Goal: Task Accomplishment & Management: Manage account settings

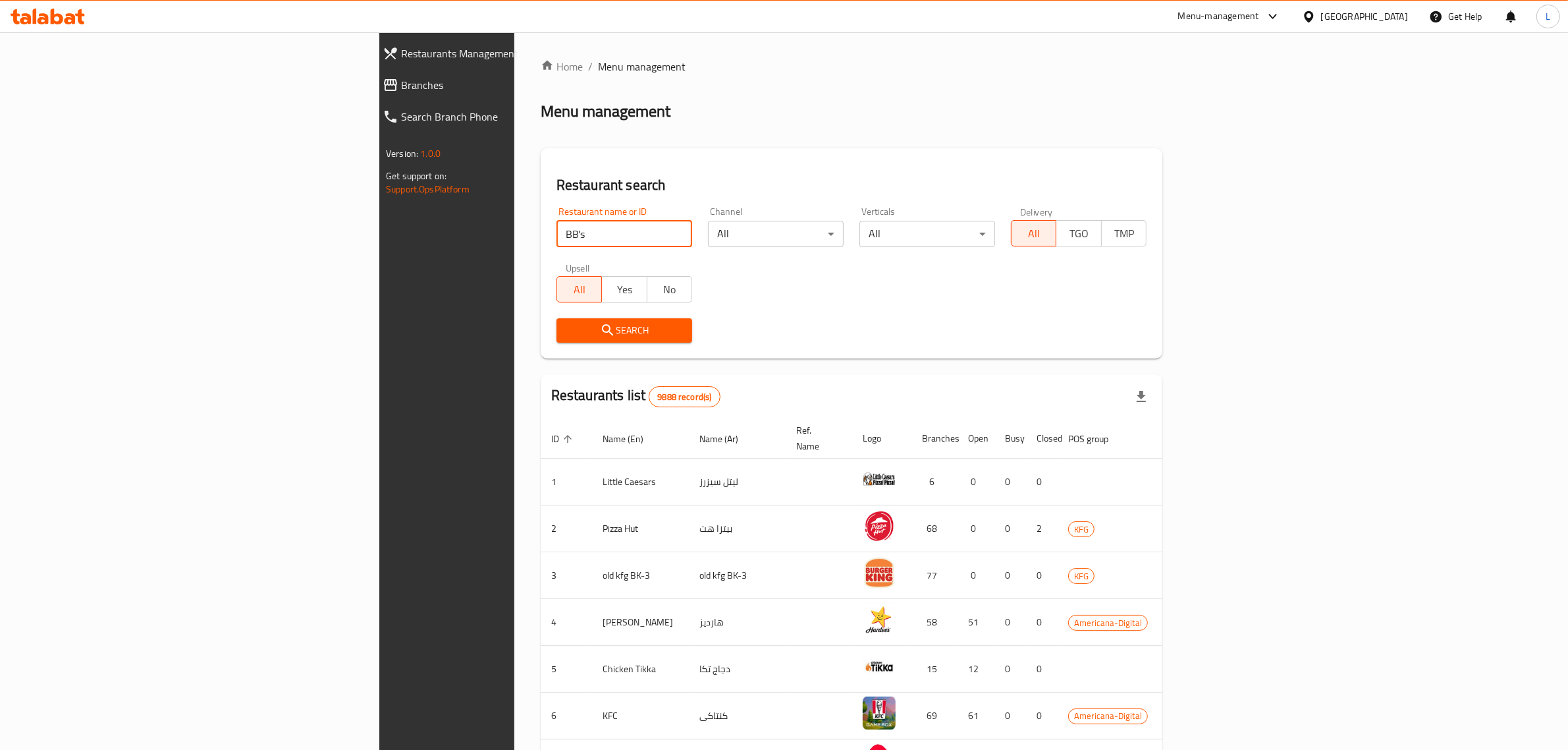
type input "BB's"
click button "Search" at bounding box center [624, 330] width 135 height 24
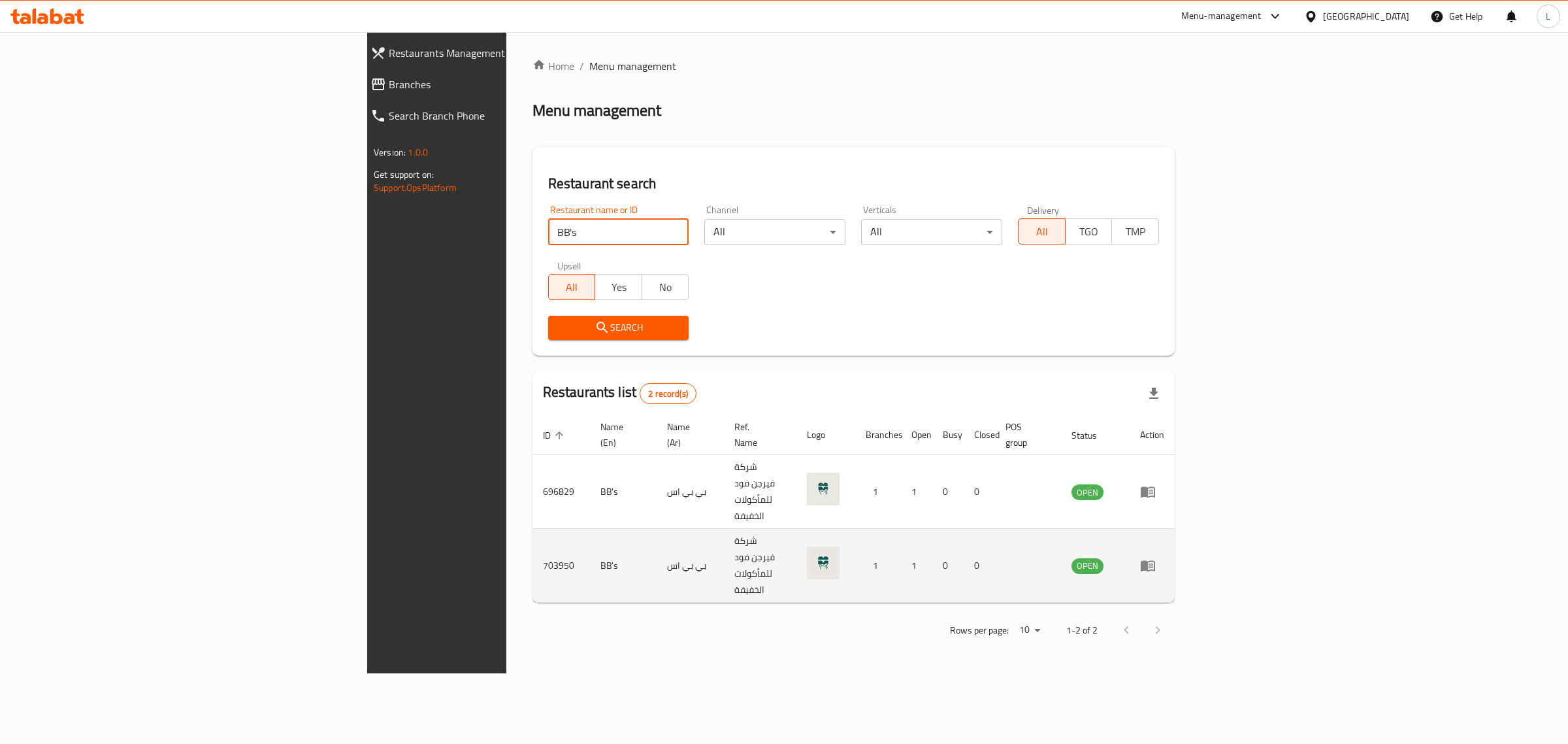
click at [1164, 557] on link "enhanced table" at bounding box center [1152, 565] width 24 height 15
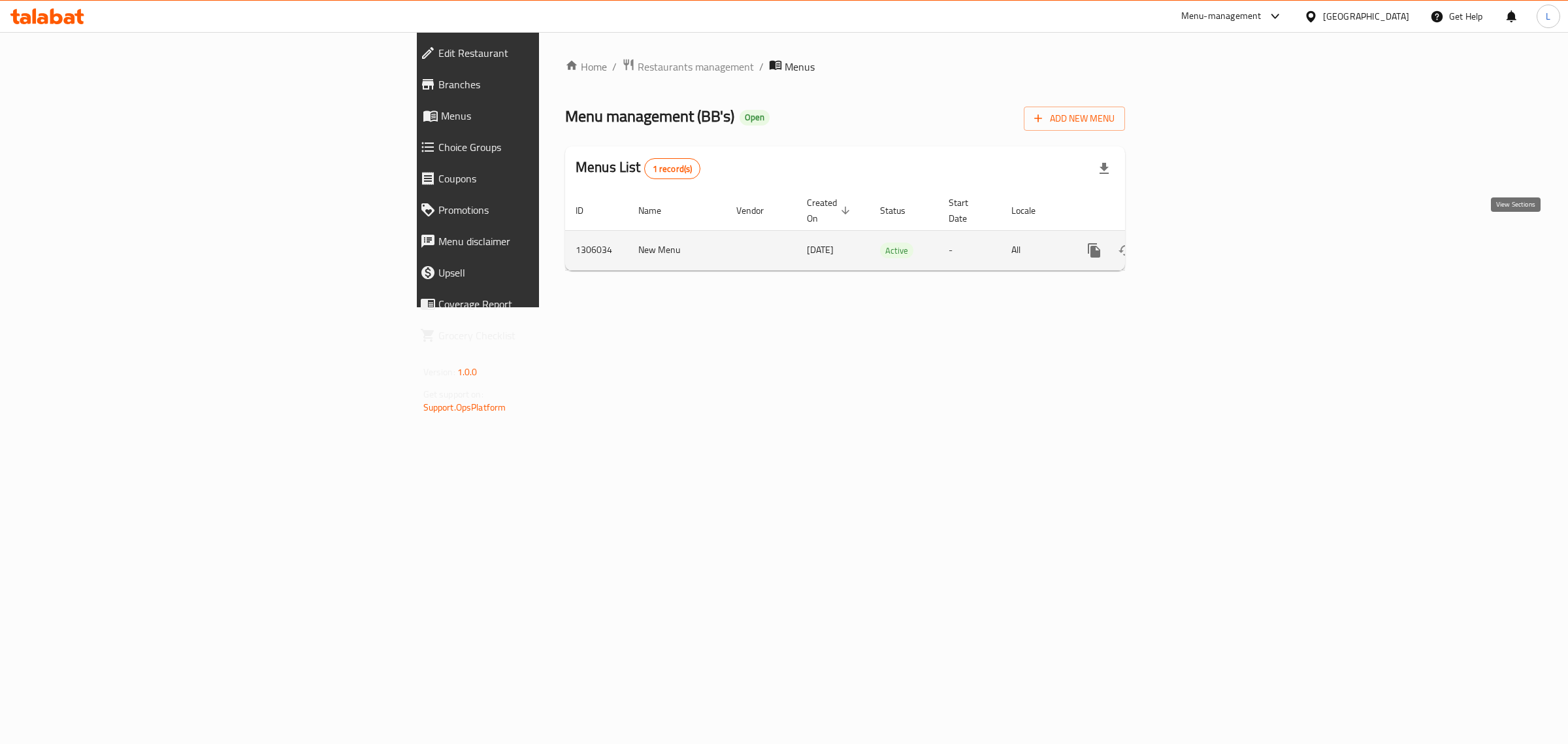
click at [1197, 242] on icon "enhanced table" at bounding box center [1188, 249] width 15 height 15
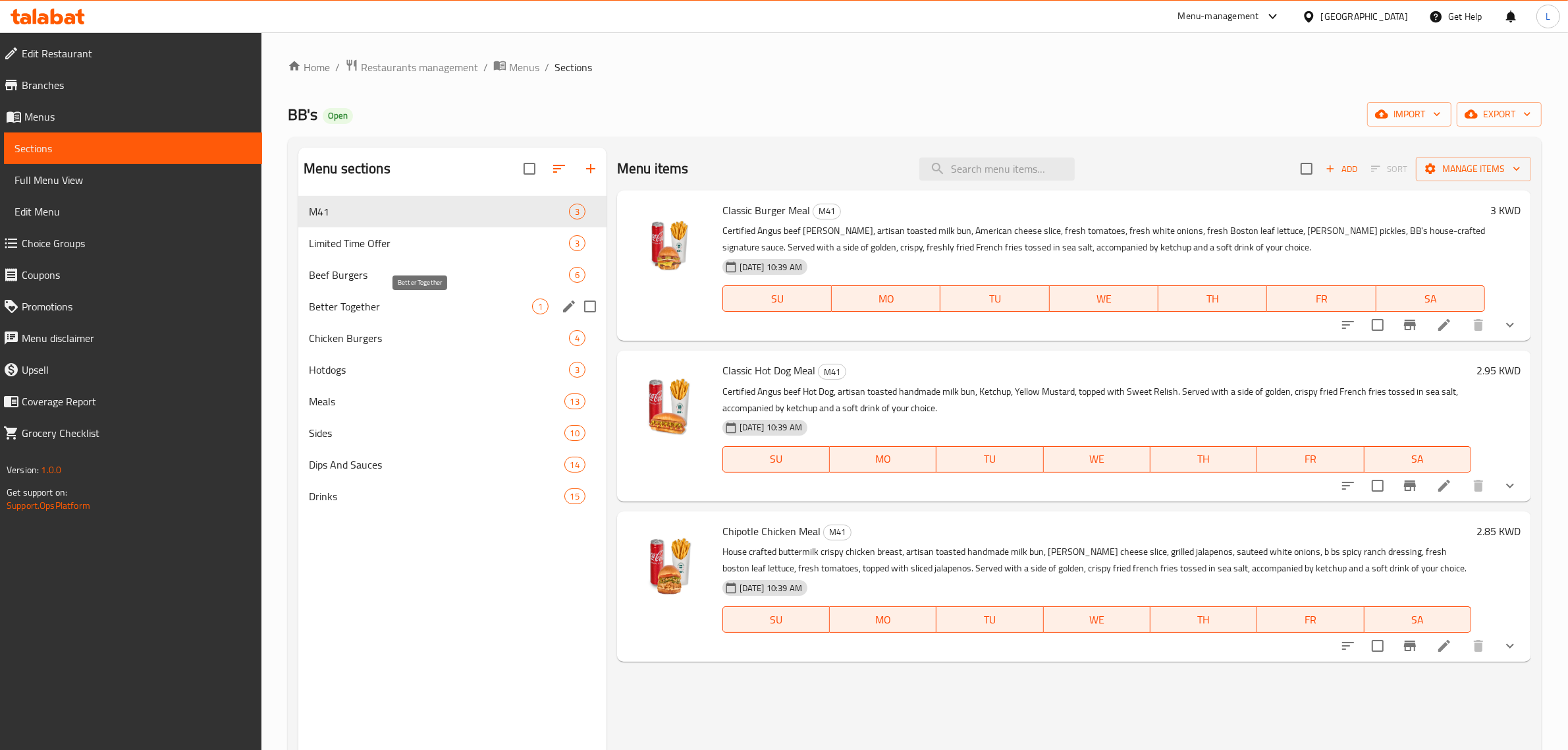
click at [508, 310] on span "Better Together" at bounding box center [420, 306] width 223 height 15
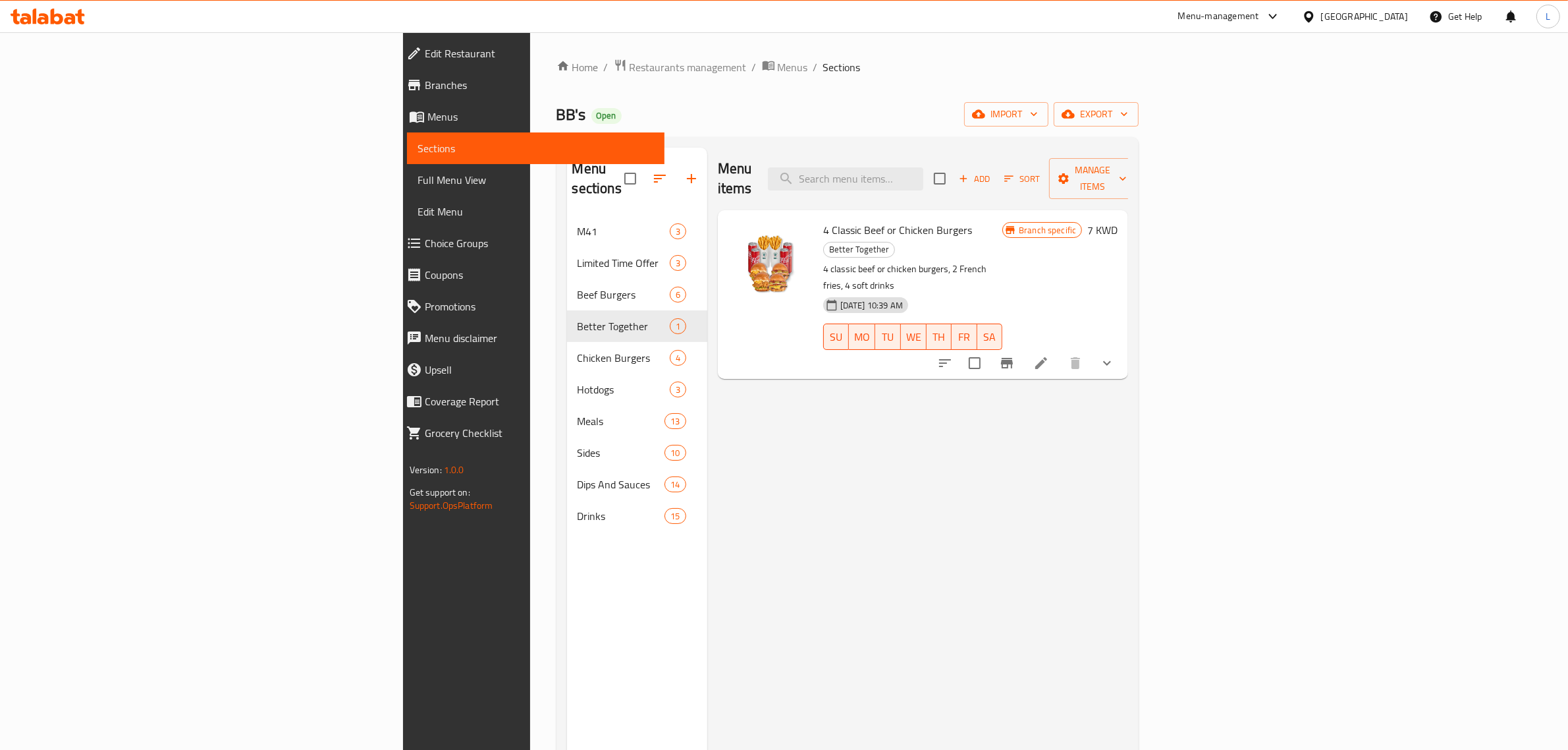
click at [1047, 357] on icon at bounding box center [1041, 362] width 12 height 12
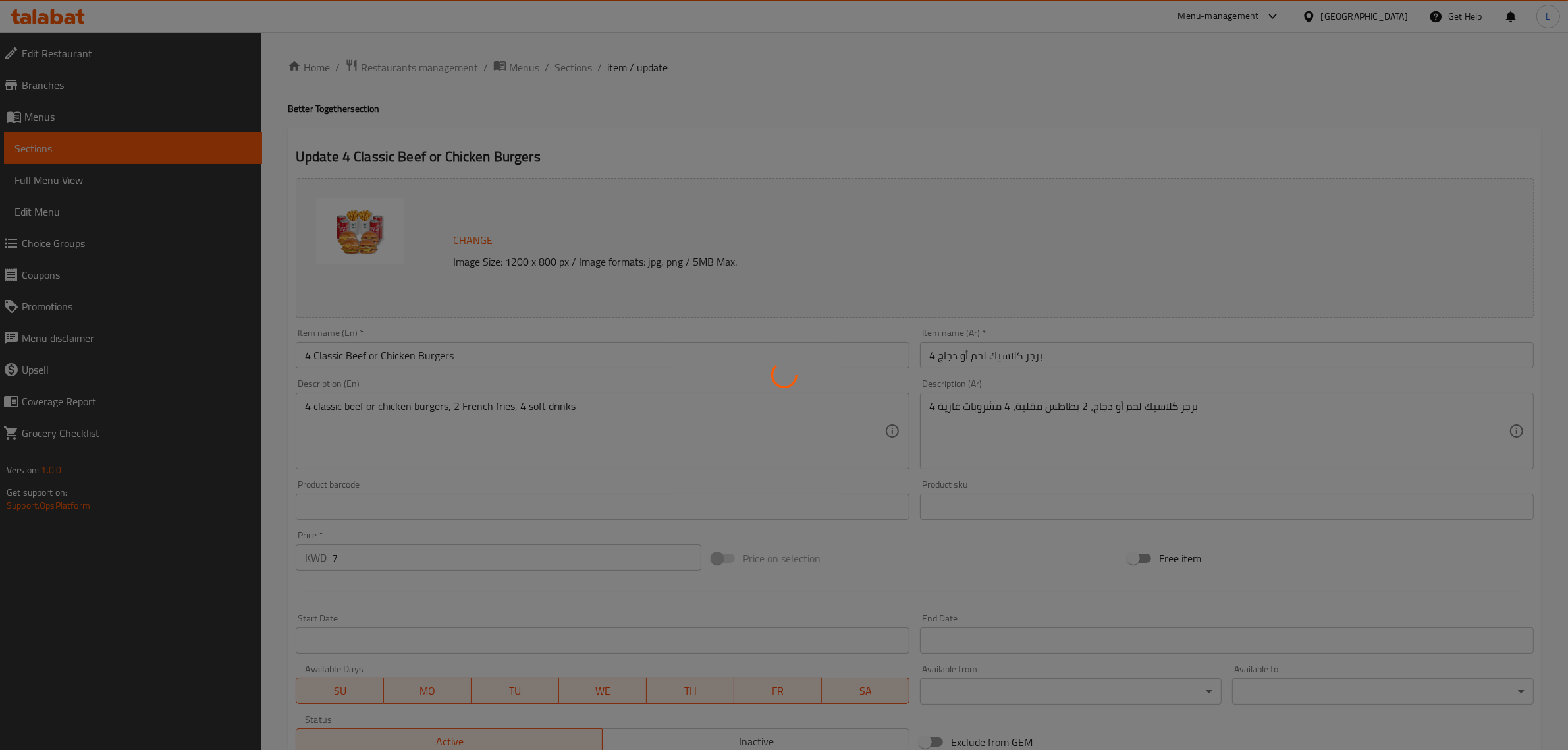
type input "اختيارك من الكلاسيك"
type input "0"
type input "1"
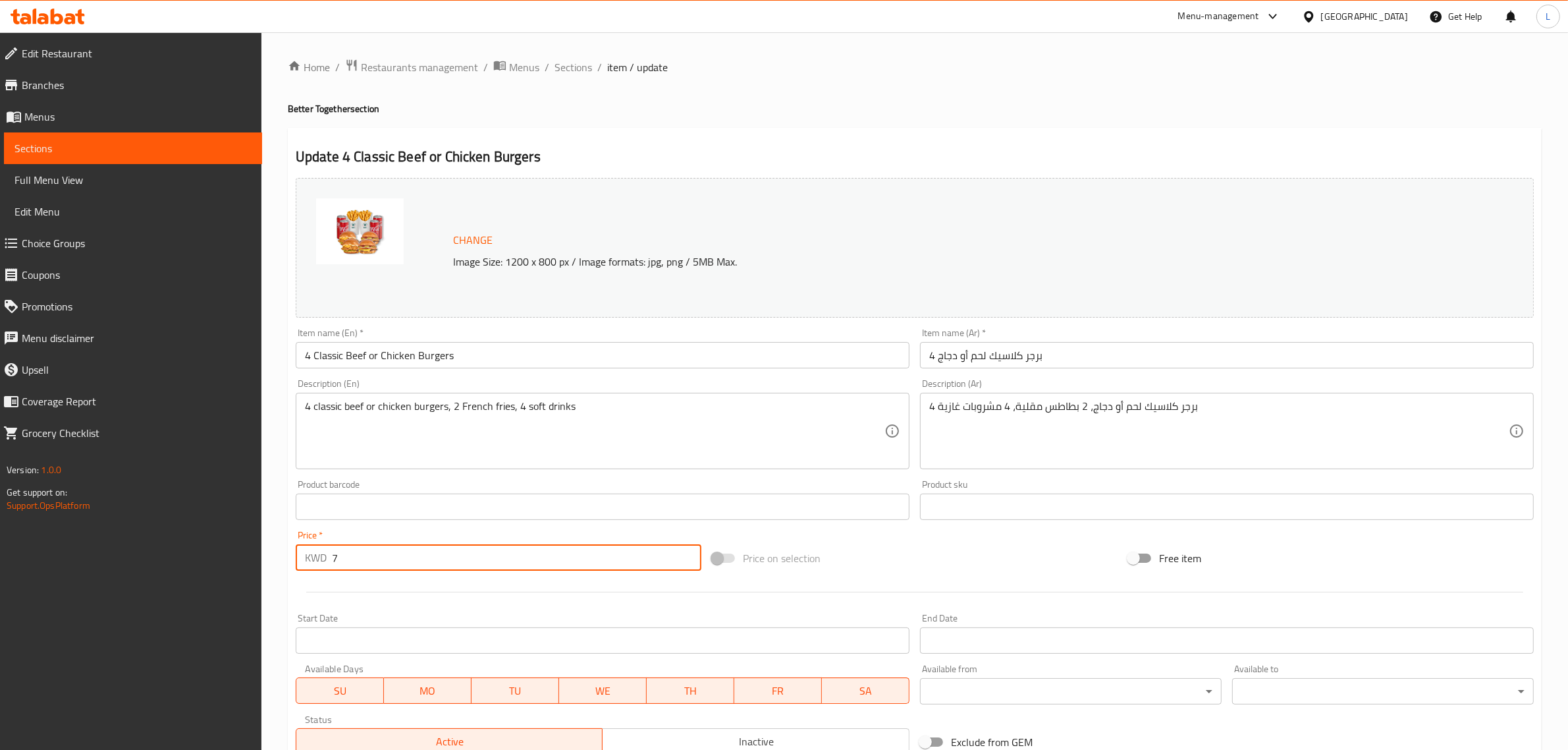
click at [449, 567] on input "7" at bounding box center [516, 557] width 370 height 26
click at [580, 74] on span "Sections" at bounding box center [573, 66] width 37 height 15
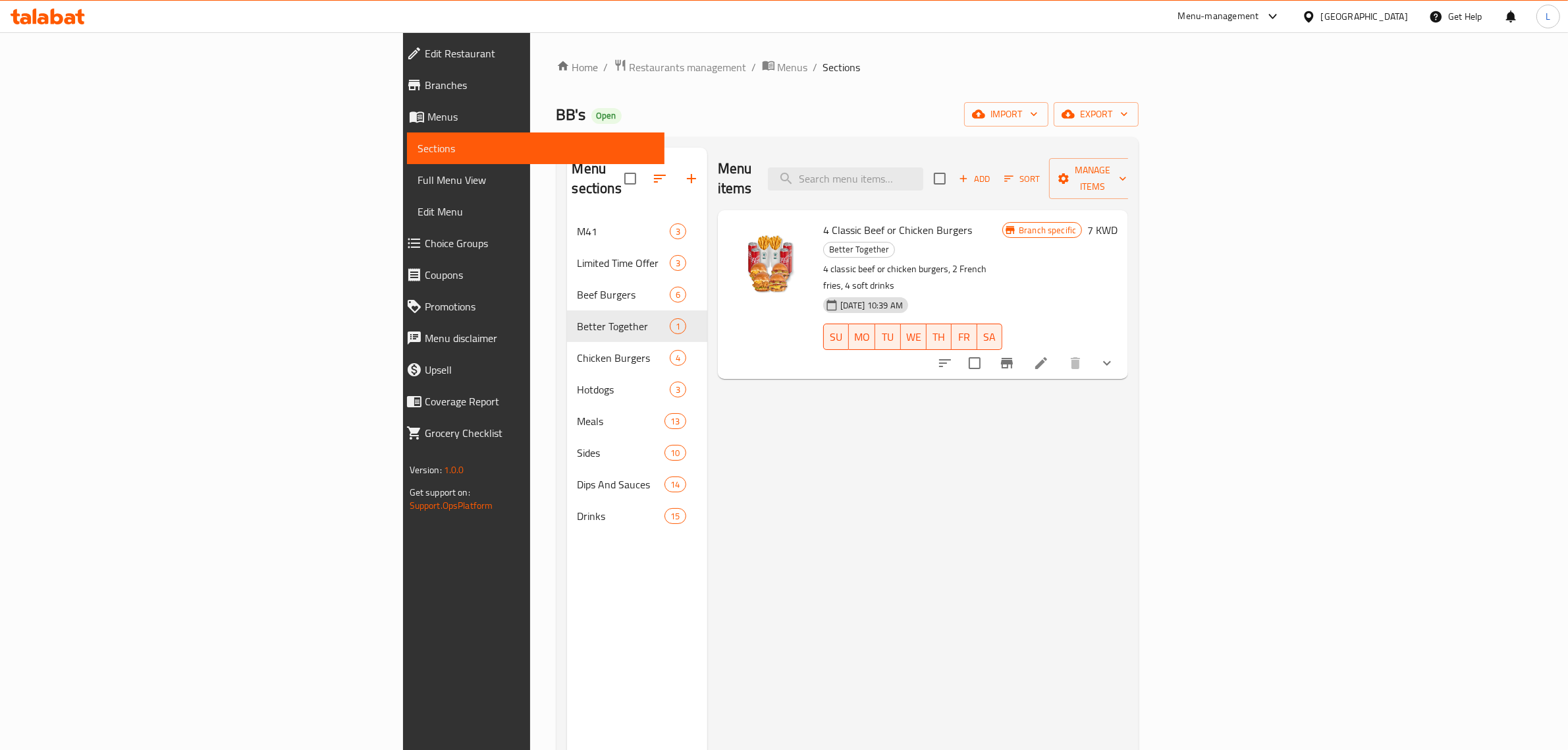
click at [396, 251] on link "Choice Groups" at bounding box center [530, 242] width 269 height 32
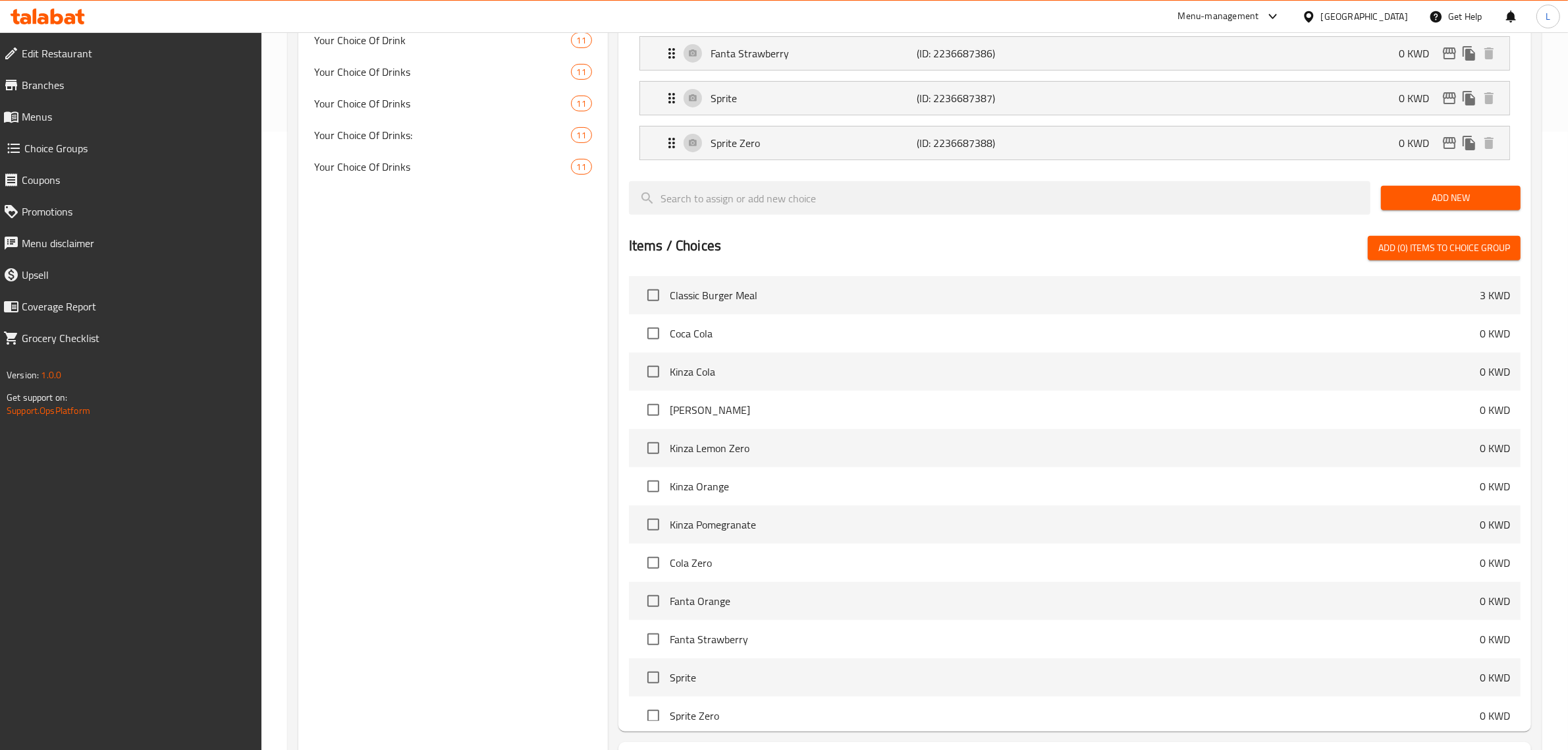
scroll to position [407, 0]
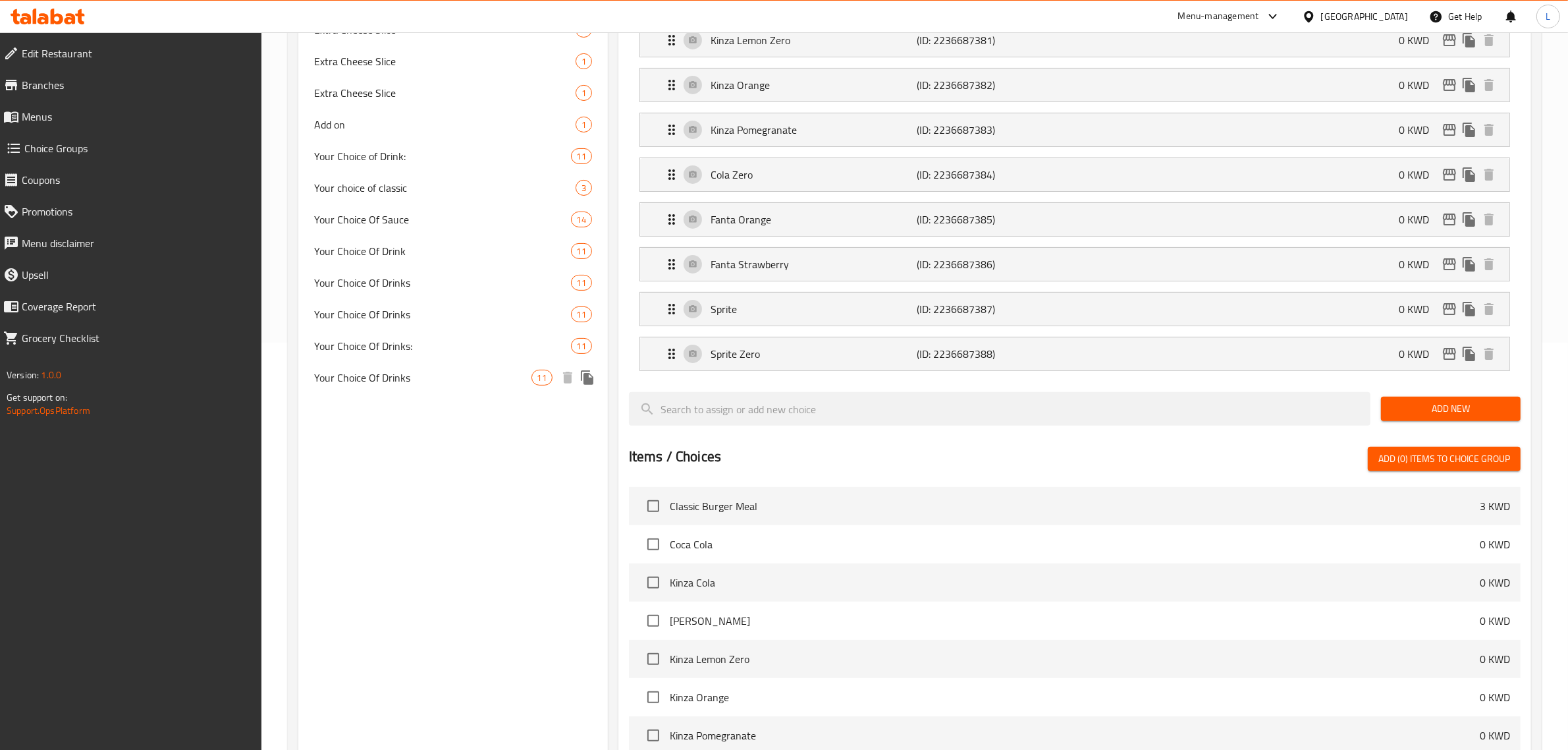
click at [431, 385] on div "Your Choice Of Drinks 11" at bounding box center [453, 377] width 310 height 32
type input "Your Choice Of Drinks"
type input "اختياركم من المشروبات"
click at [431, 383] on span "Your Choice Of Drinks" at bounding box center [423, 377] width 217 height 15
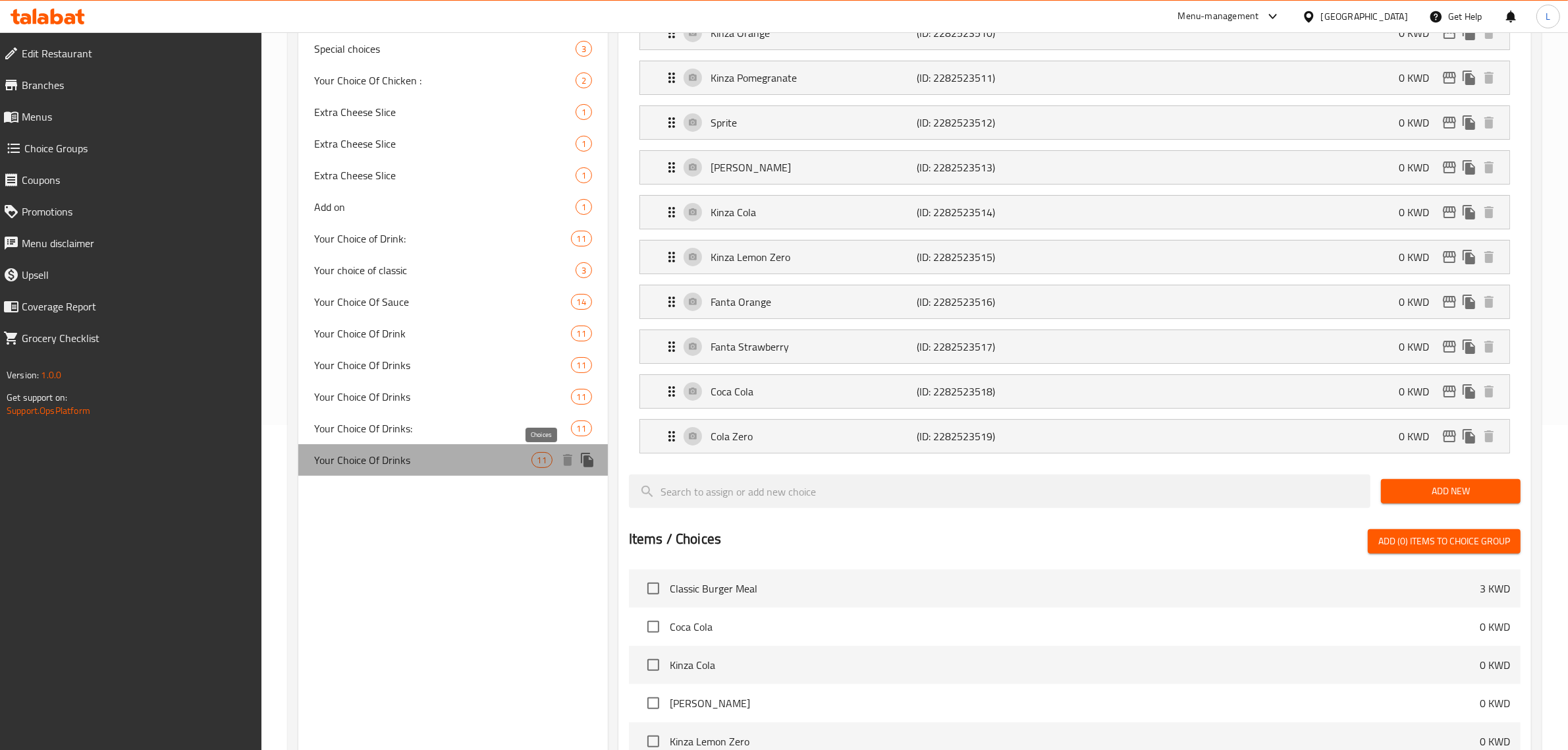
click at [543, 460] on span "11" at bounding box center [542, 460] width 19 height 12
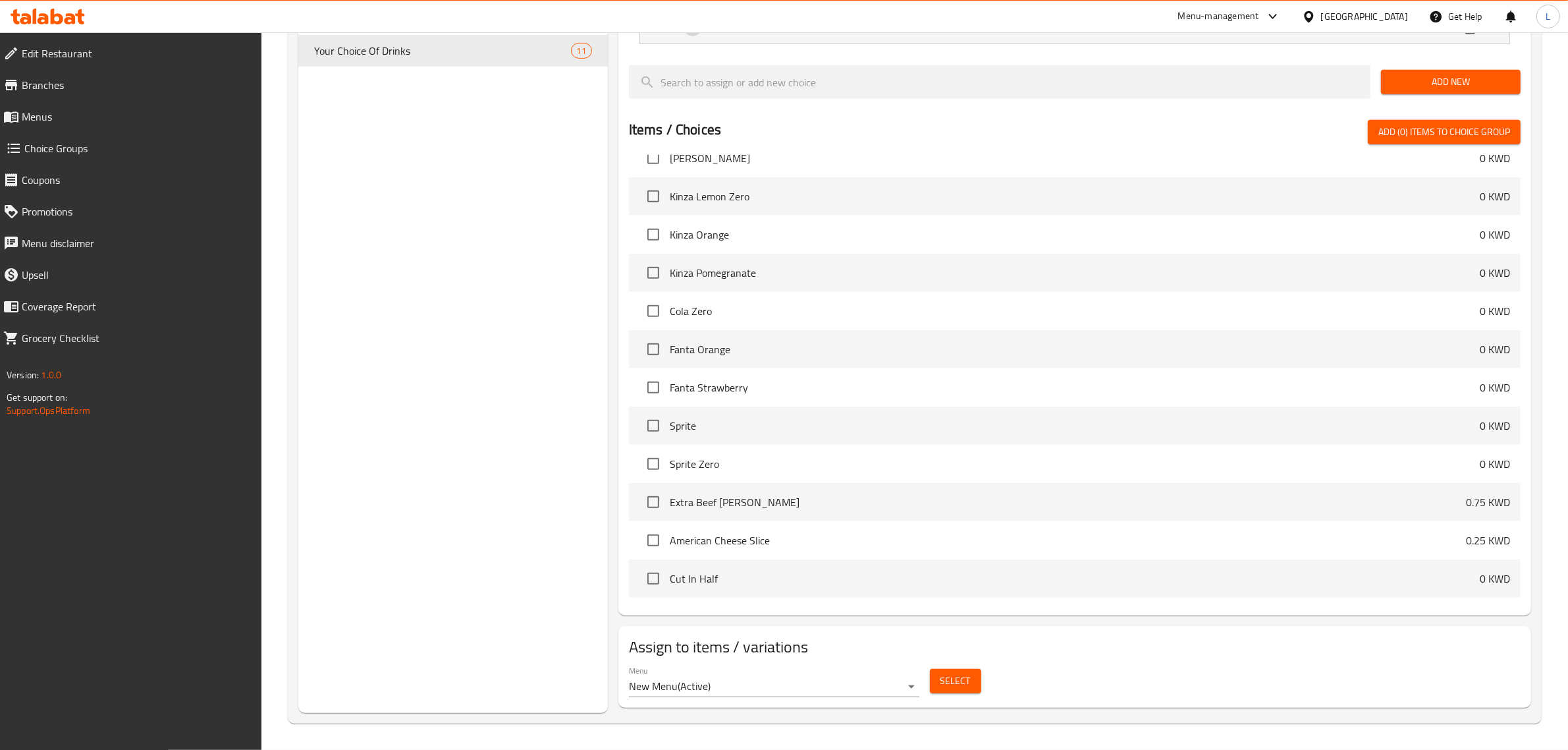
scroll to position [165, 0]
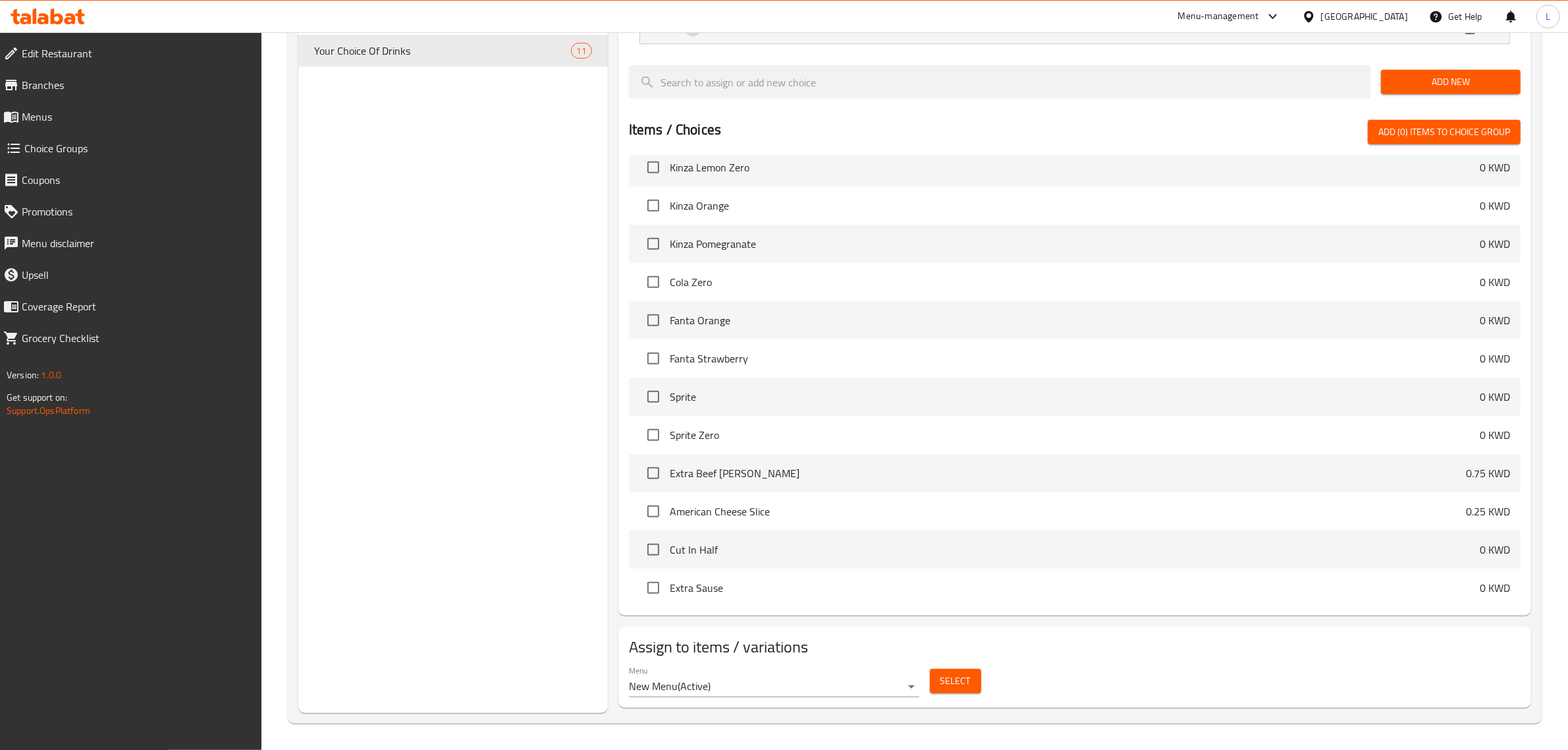
click at [920, 687] on div "Menu New Menu ( Active )" at bounding box center [773, 681] width 301 height 42
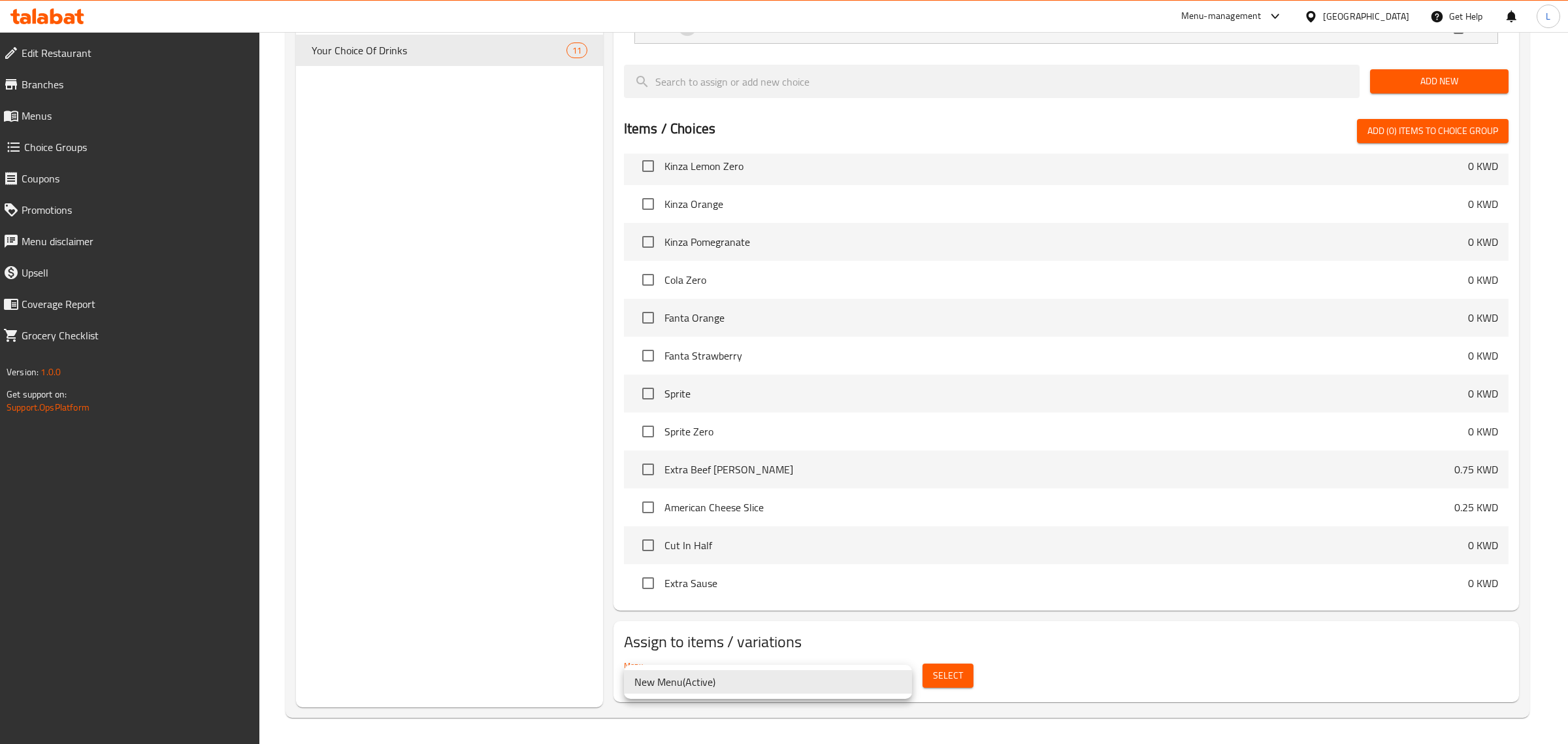
click at [904, 676] on li "New Menu ( Active )" at bounding box center [768, 681] width 288 height 23
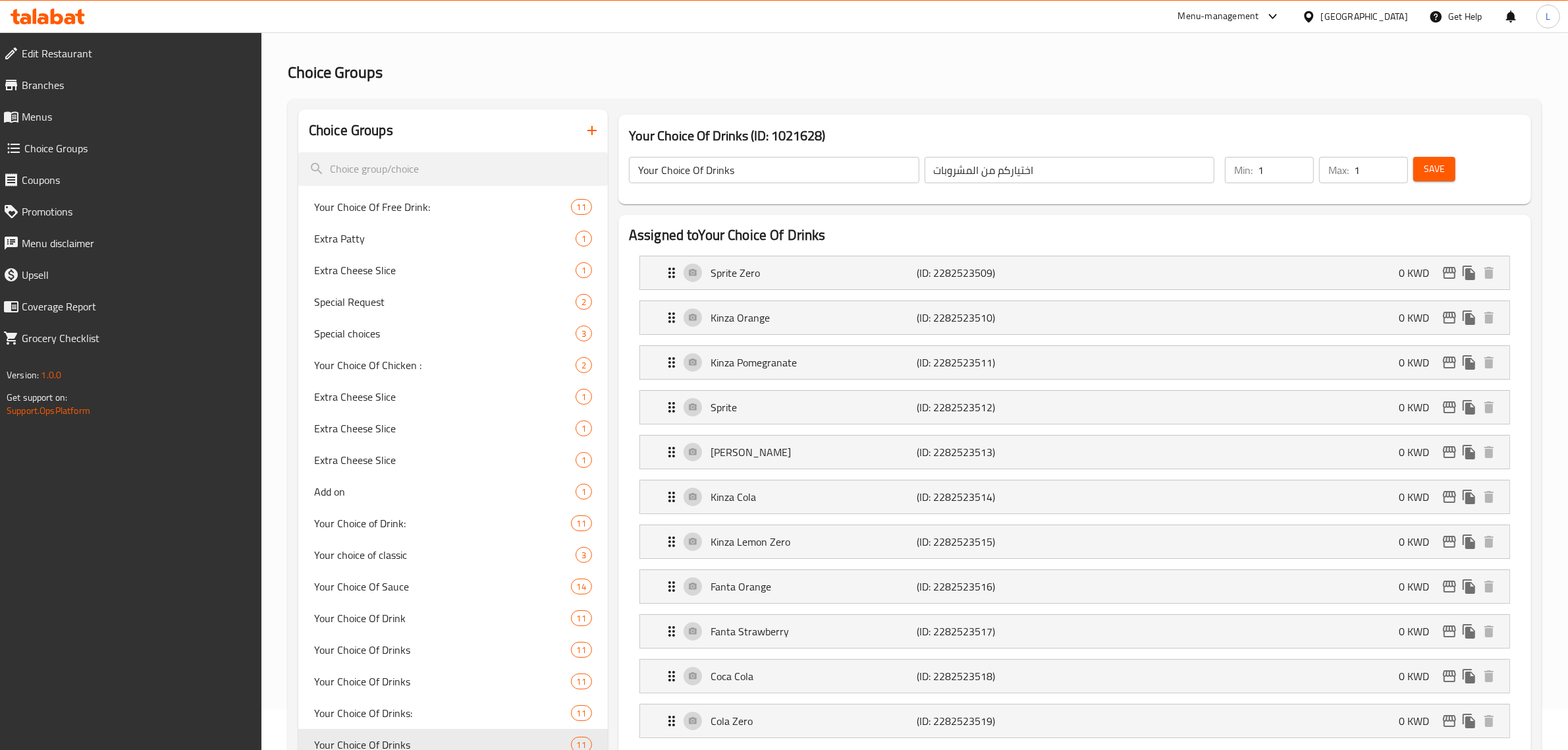
scroll to position [0, 0]
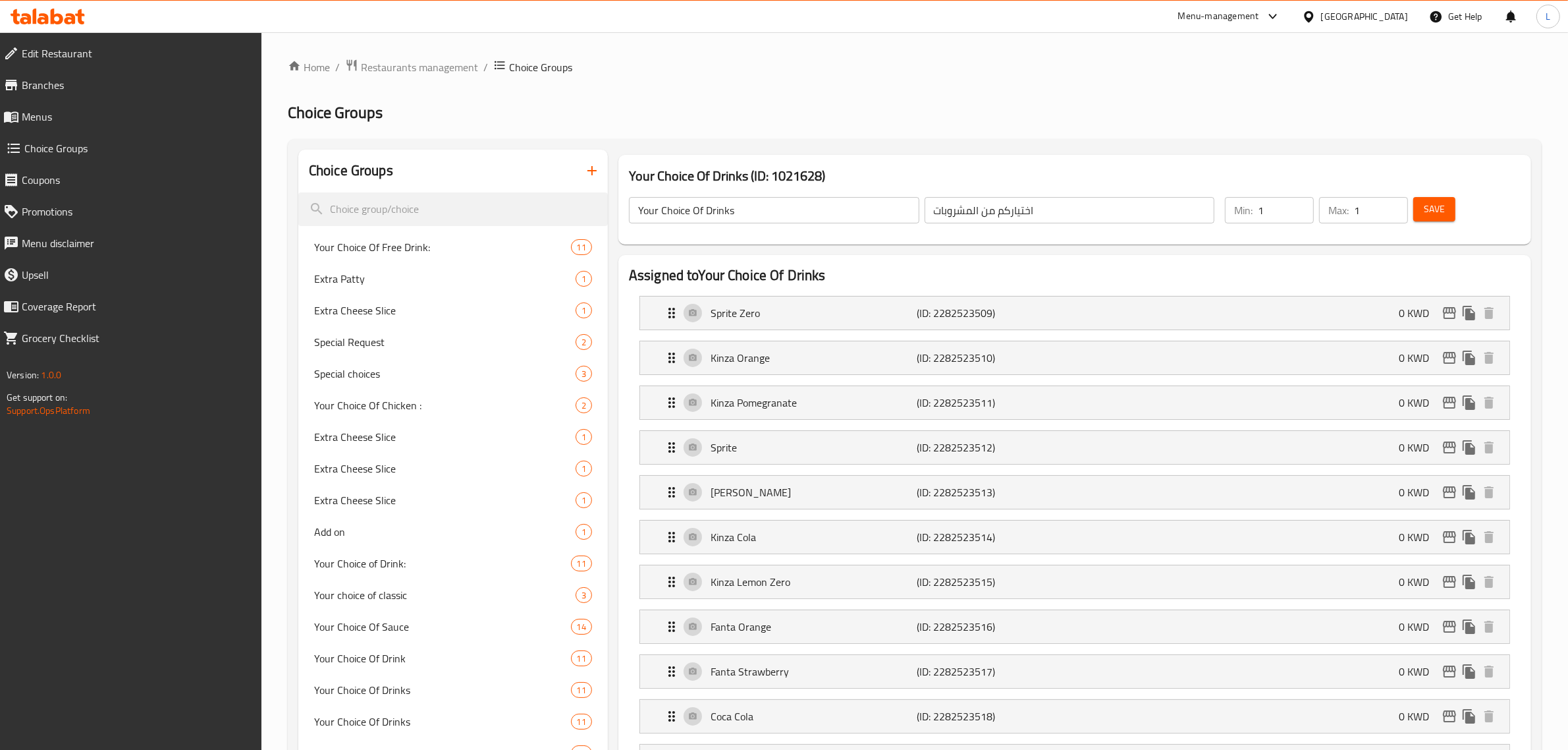
click at [532, 68] on span "Choice Groups" at bounding box center [541, 66] width 63 height 15
click at [86, 119] on span "Menus" at bounding box center [137, 116] width 230 height 15
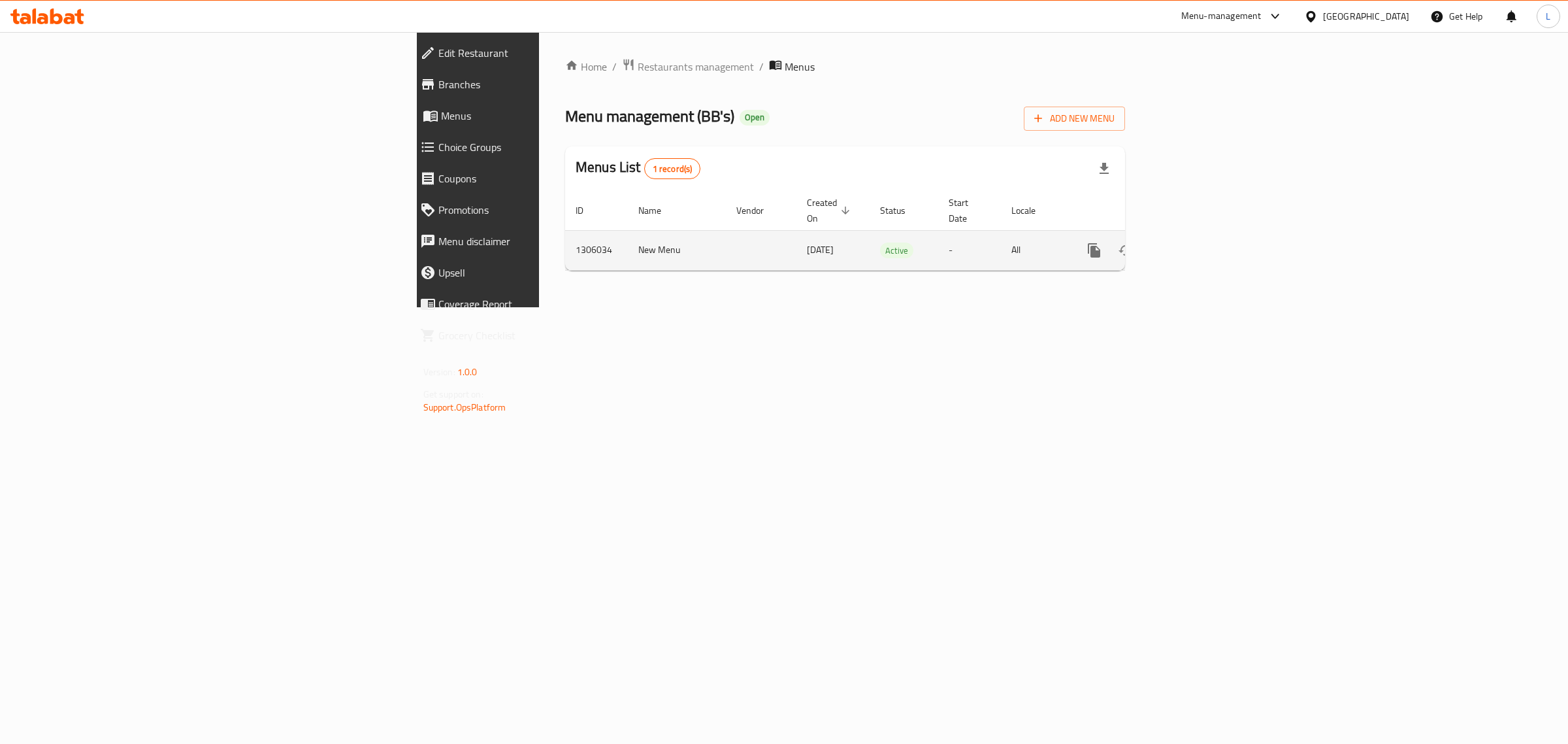
click at [796, 239] on td "[DATE]" at bounding box center [832, 250] width 73 height 40
drag, startPoint x: 1532, startPoint y: 242, endPoint x: 1511, endPoint y: 233, distance: 22.8
click at [1214, 236] on td "enhanced table" at bounding box center [1141, 250] width 146 height 40
click at [1197, 242] on icon "enhanced table" at bounding box center [1188, 249] width 15 height 15
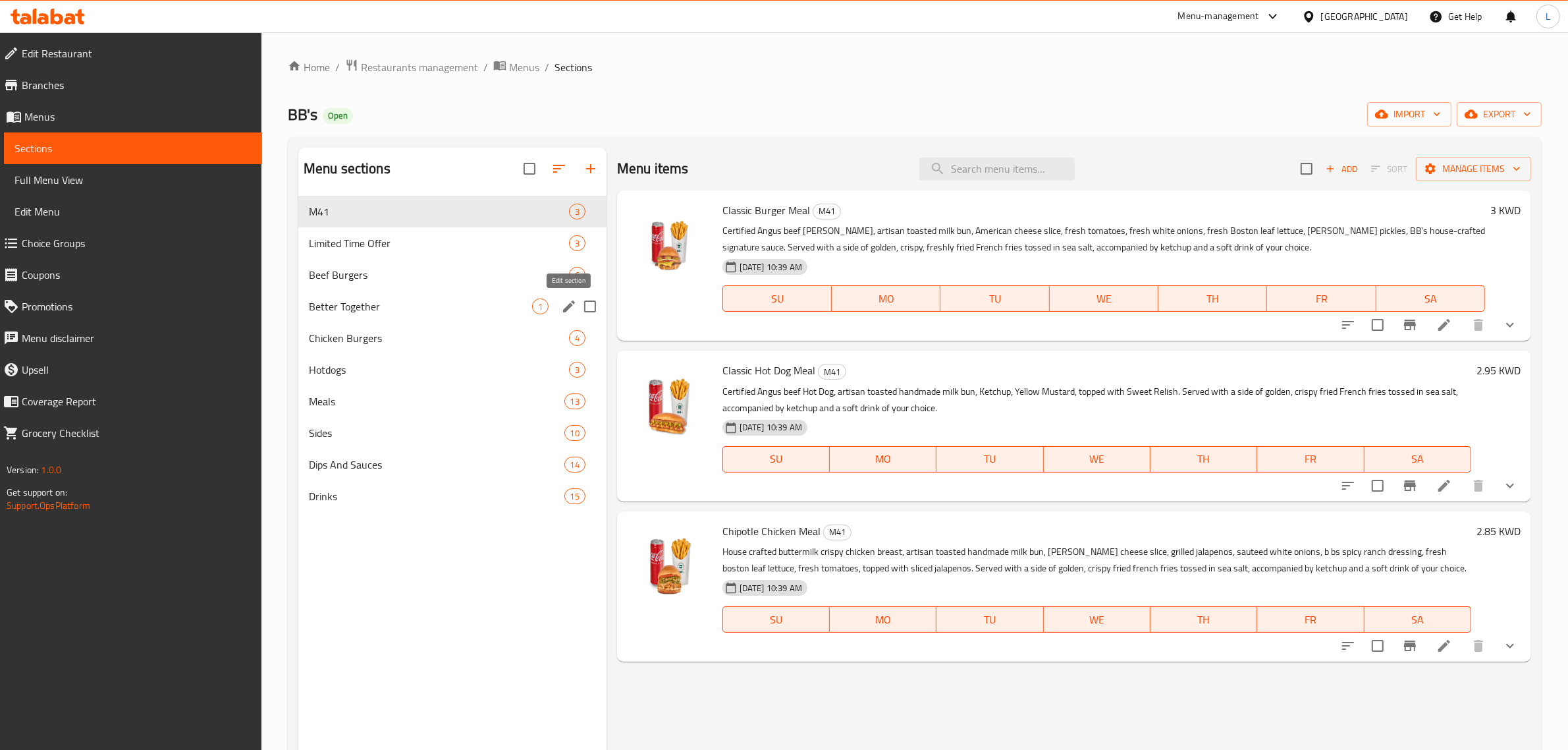
click at [563, 311] on icon "edit" at bounding box center [569, 306] width 12 height 12
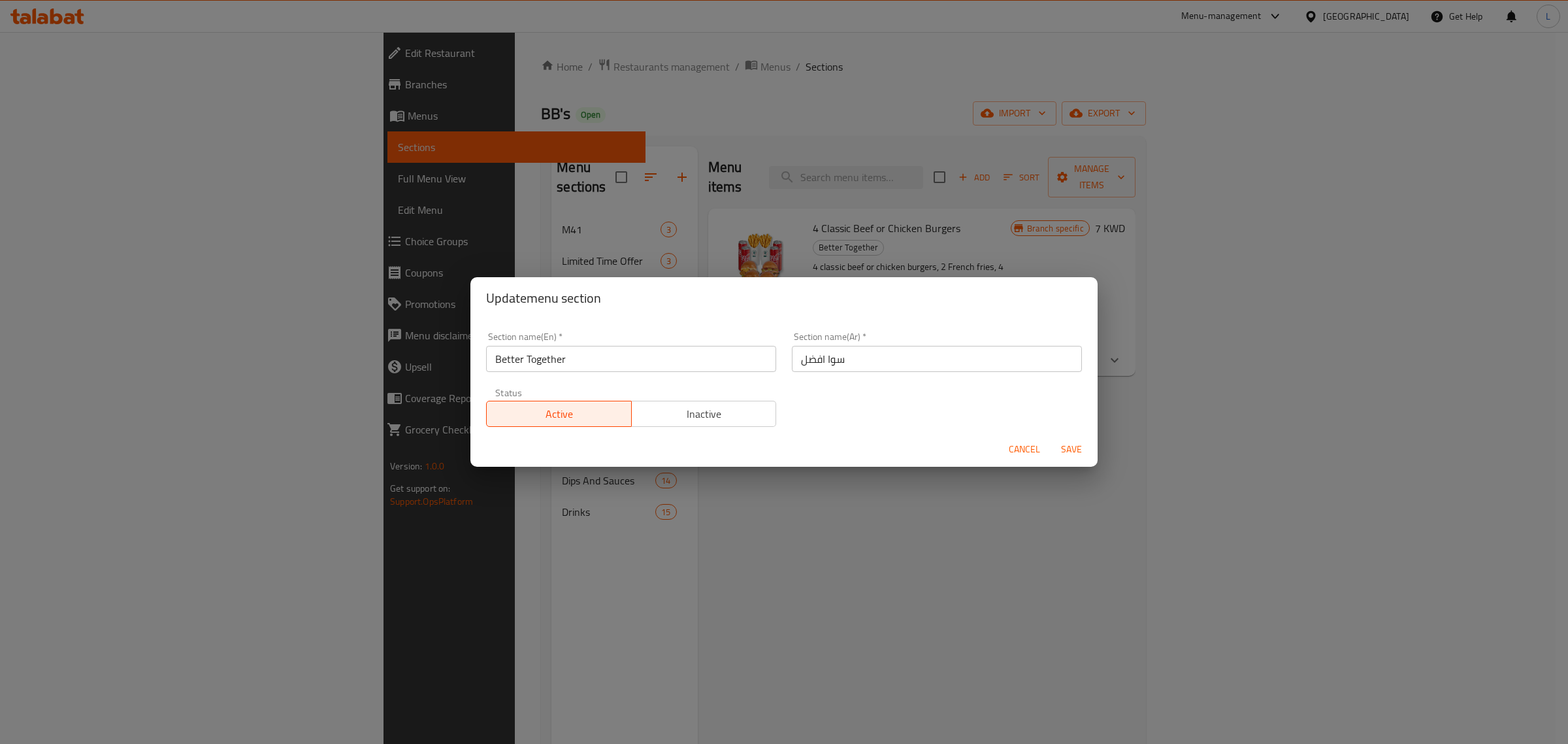
click at [418, 299] on div "Update menu section Section name(En)   * Better Together Section name(En) * Sec…" at bounding box center [784, 372] width 1568 height 744
click at [1006, 448] on button "Cancel" at bounding box center [1024, 450] width 42 height 24
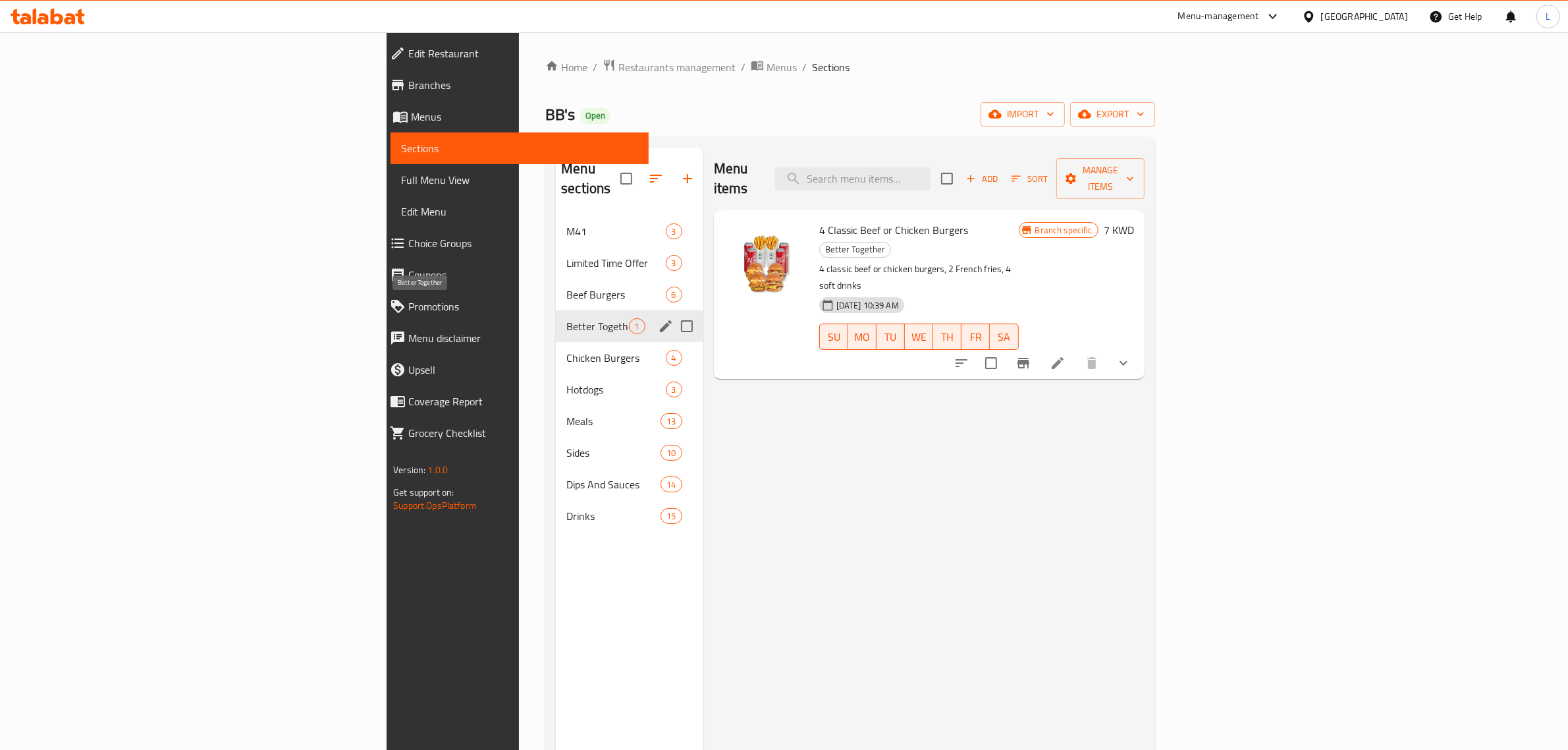
click at [567, 318] on span "Better Together" at bounding box center [598, 325] width 62 height 15
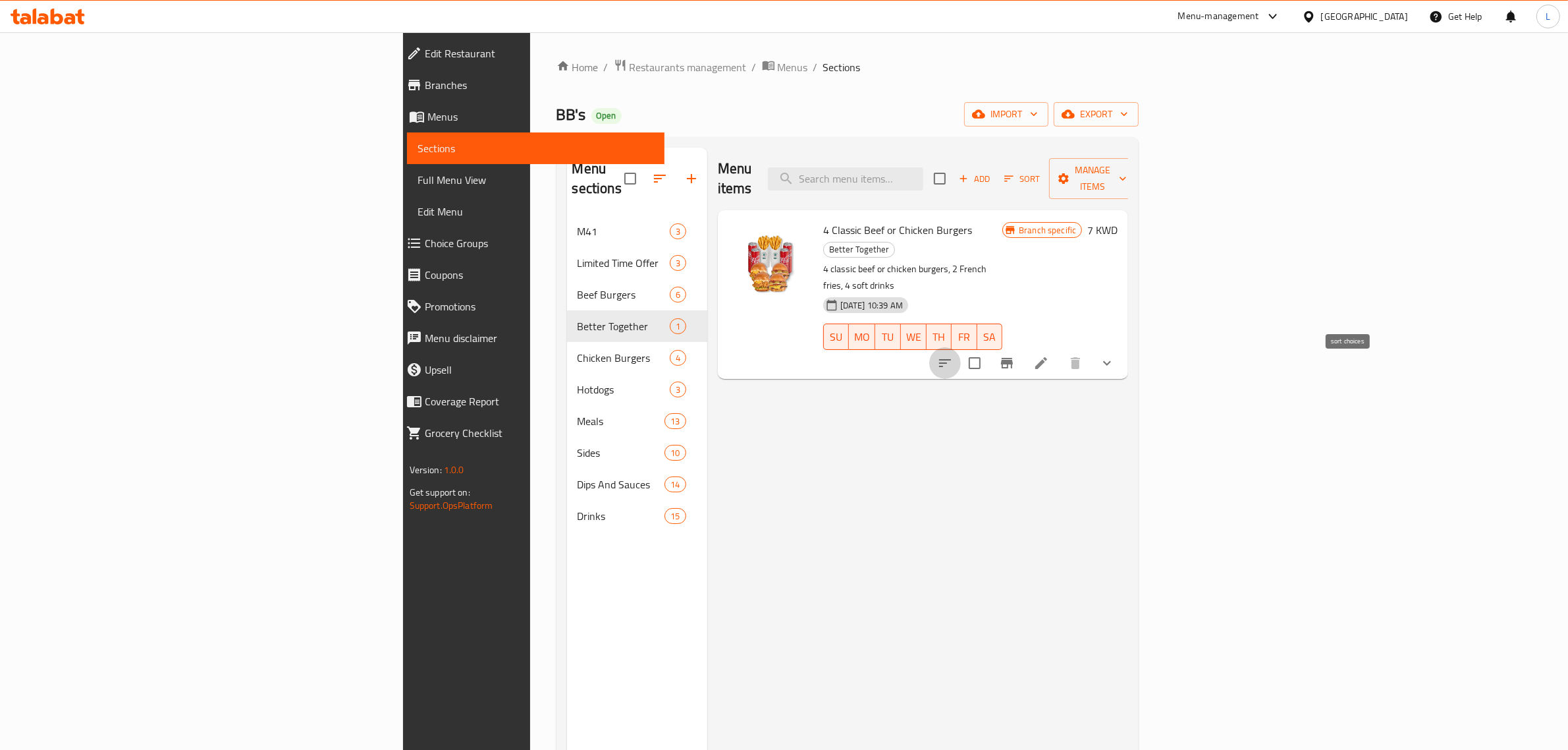
click at [953, 355] on icon "sort-choices" at bounding box center [945, 362] width 15 height 15
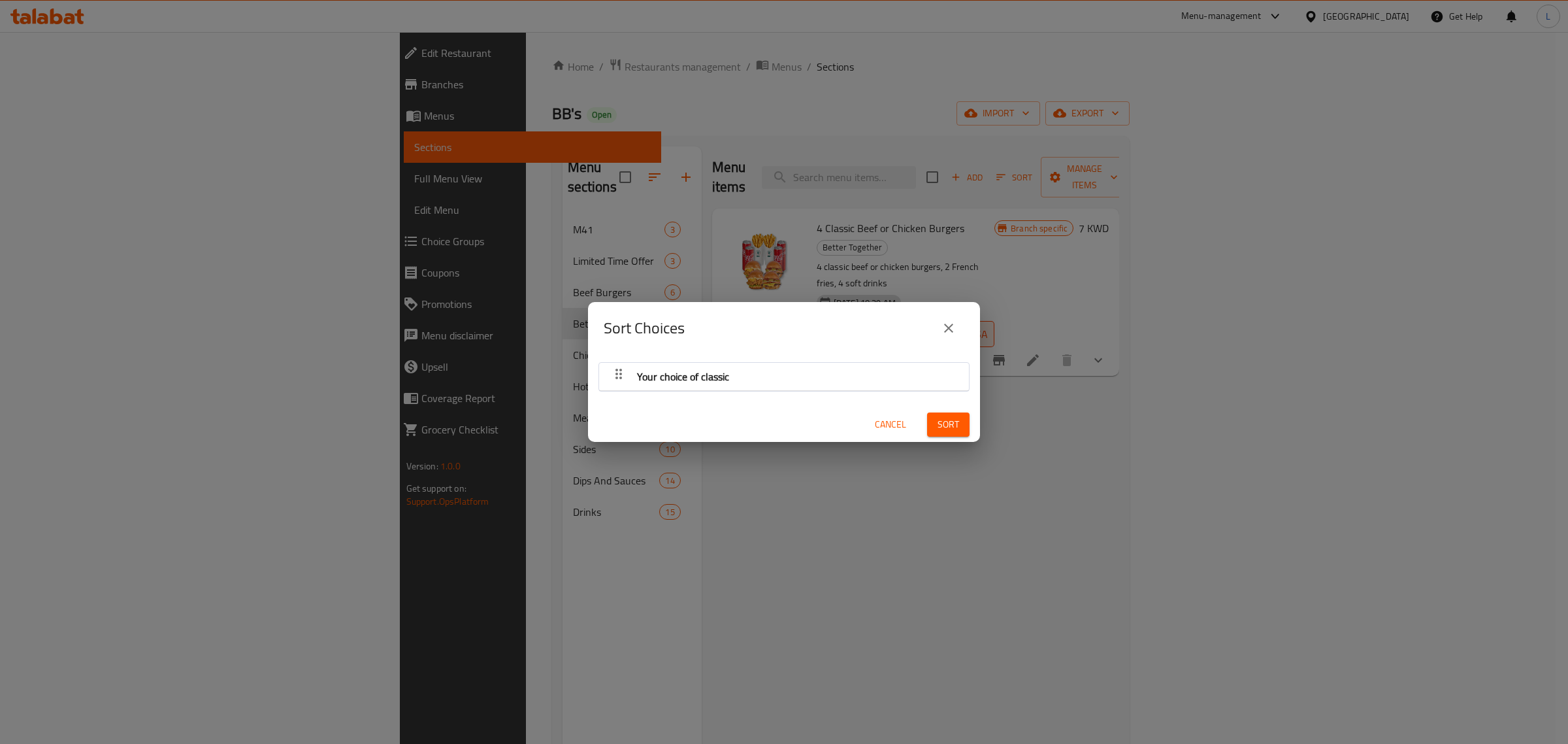
click at [955, 347] on div "Sort Choices" at bounding box center [783, 327] width 392 height 52
click at [953, 336] on button "close" at bounding box center [948, 327] width 31 height 31
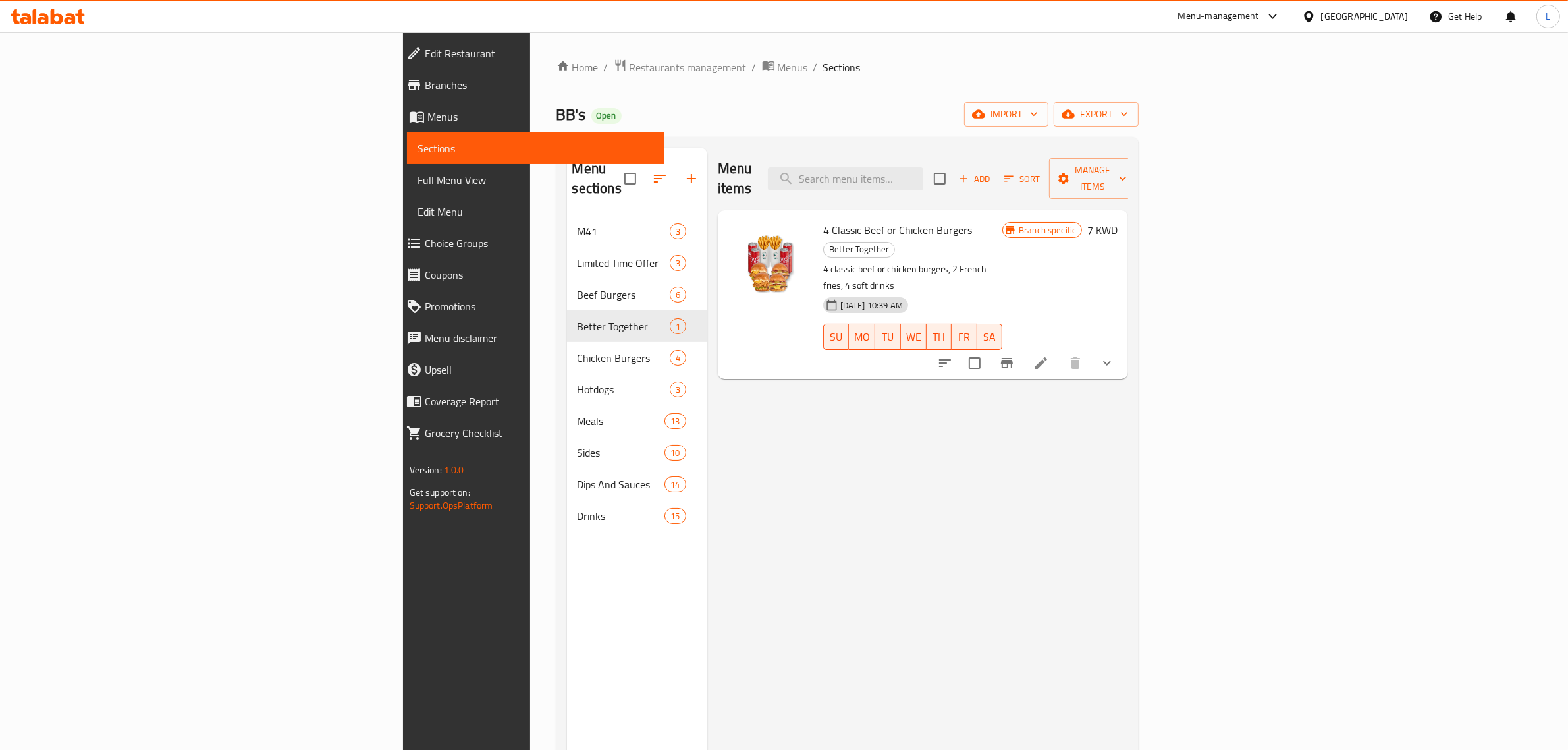
click at [1049, 355] on icon at bounding box center [1041, 362] width 15 height 15
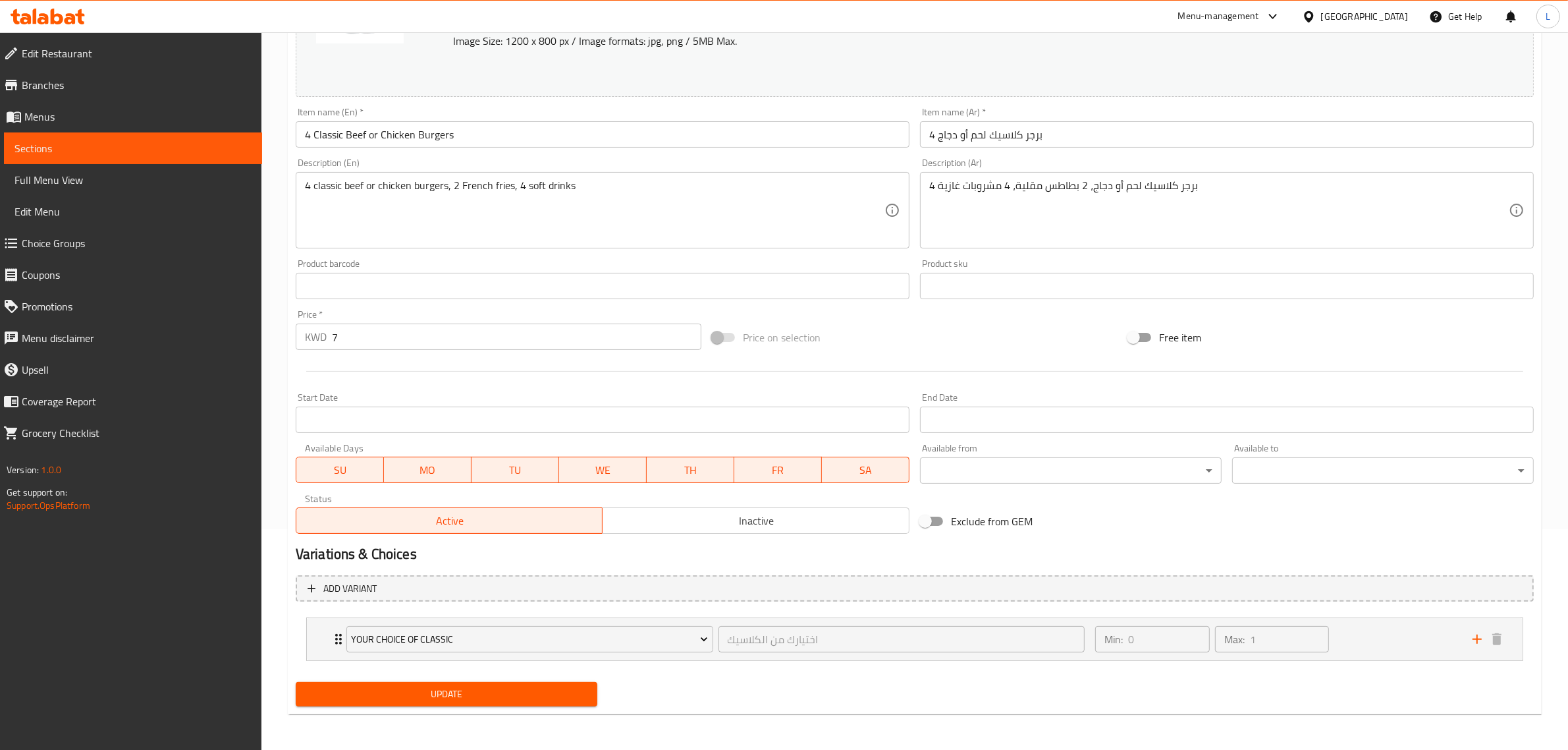
scroll to position [221, 0]
click at [333, 636] on icon "Expand" at bounding box center [338, 637] width 15 height 15
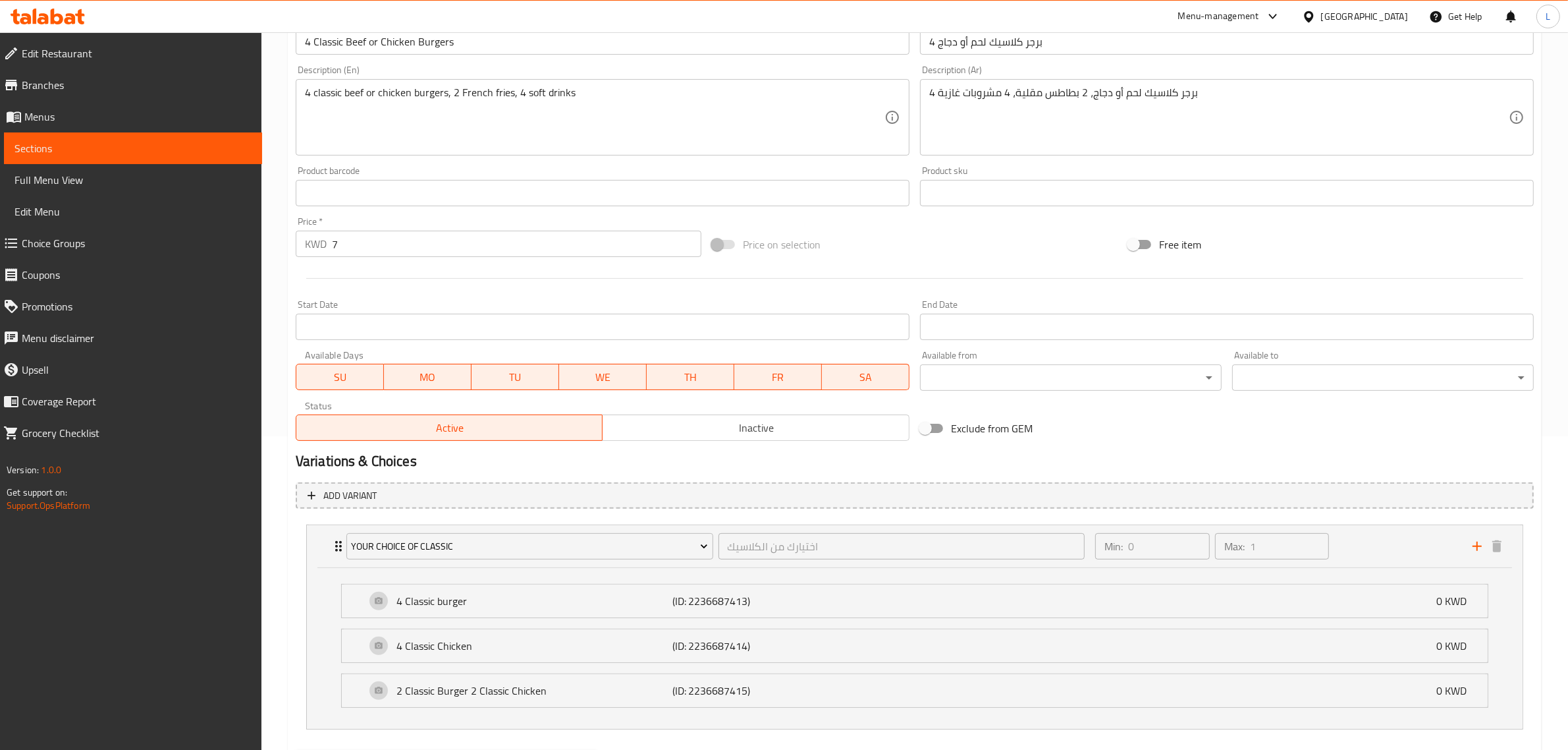
scroll to position [384, 0]
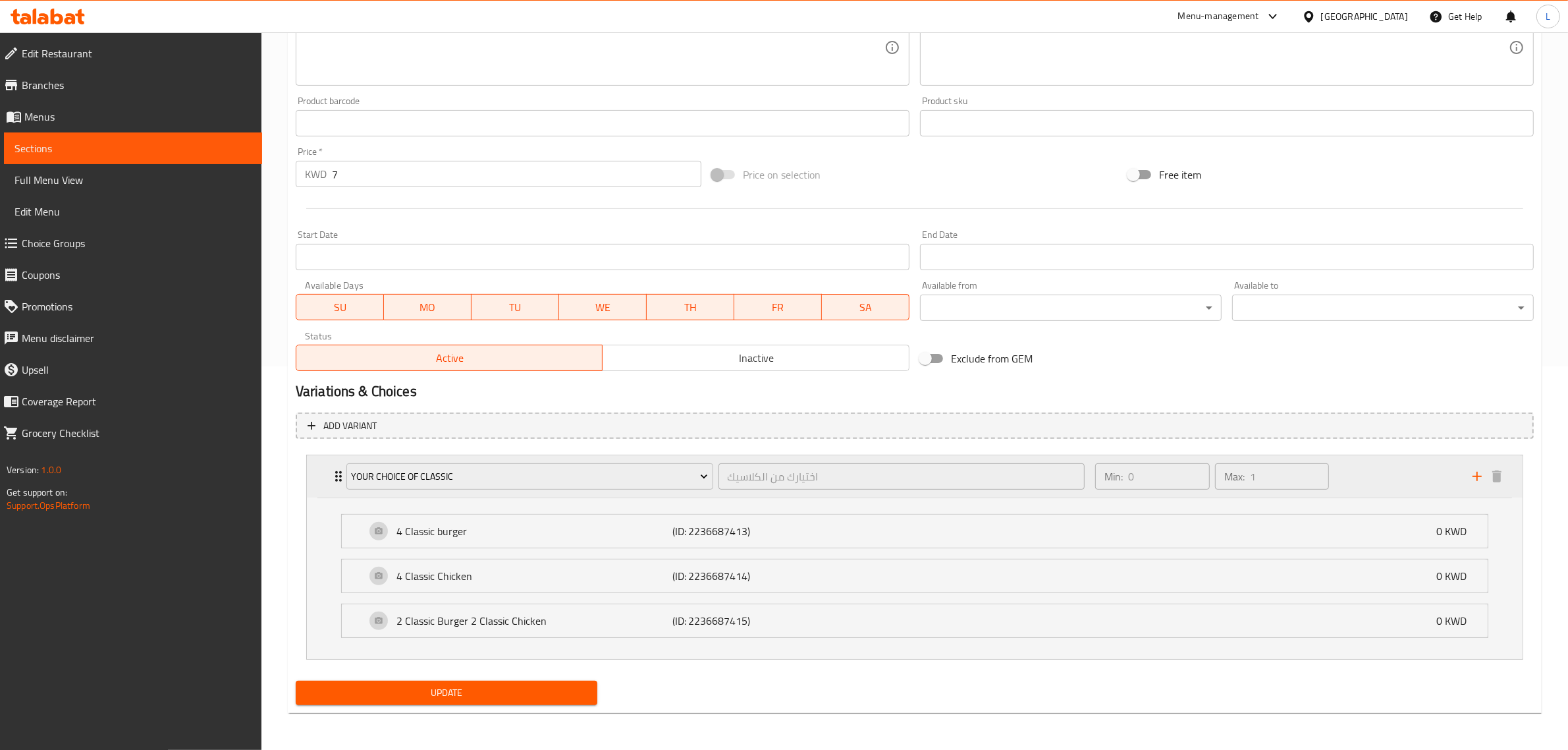
click at [341, 489] on div "Your choice of classic اختيارك من الكلاسيك ​" at bounding box center [716, 476] width 754 height 42
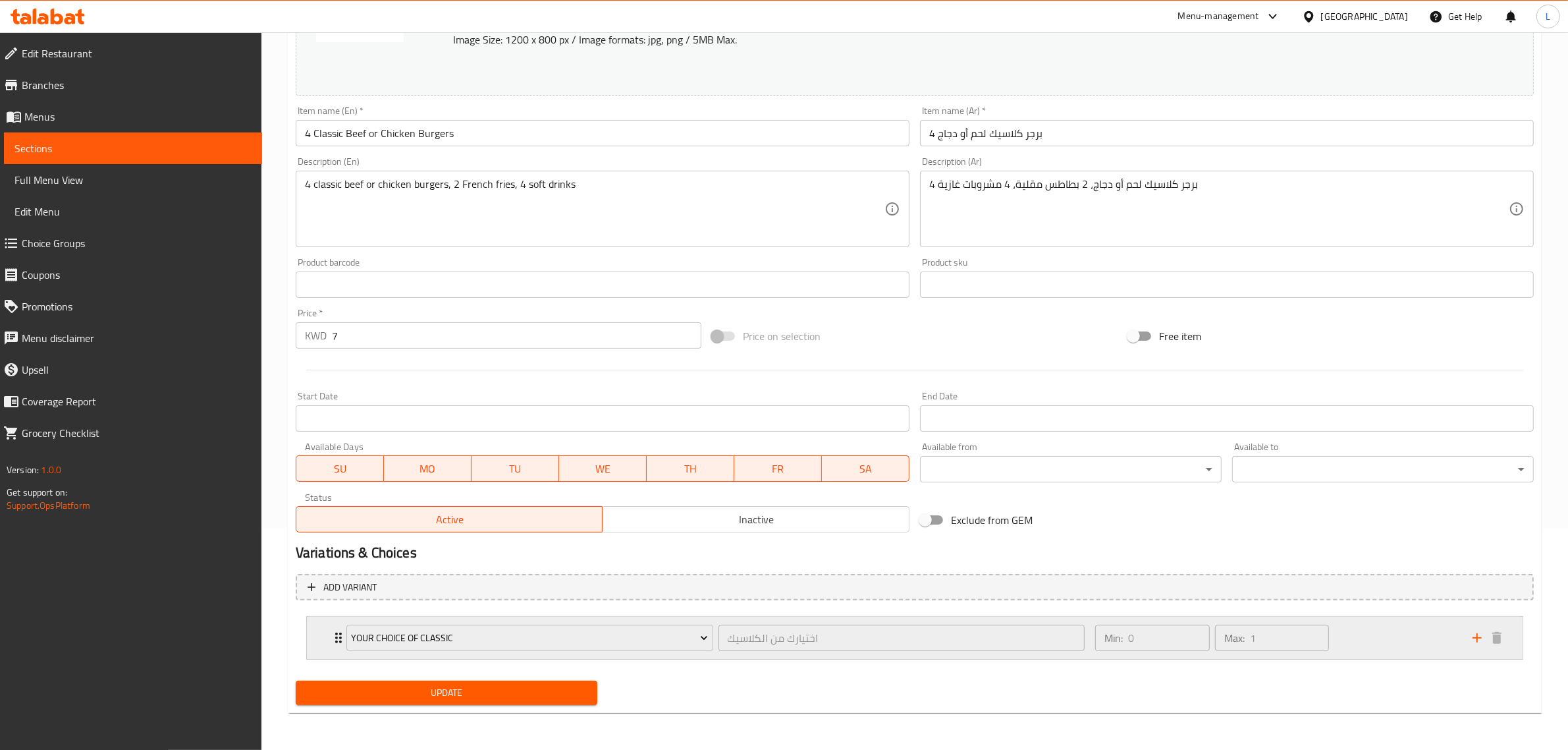
scroll to position [221, 0]
click at [1480, 641] on icon "add" at bounding box center [1477, 637] width 15 height 15
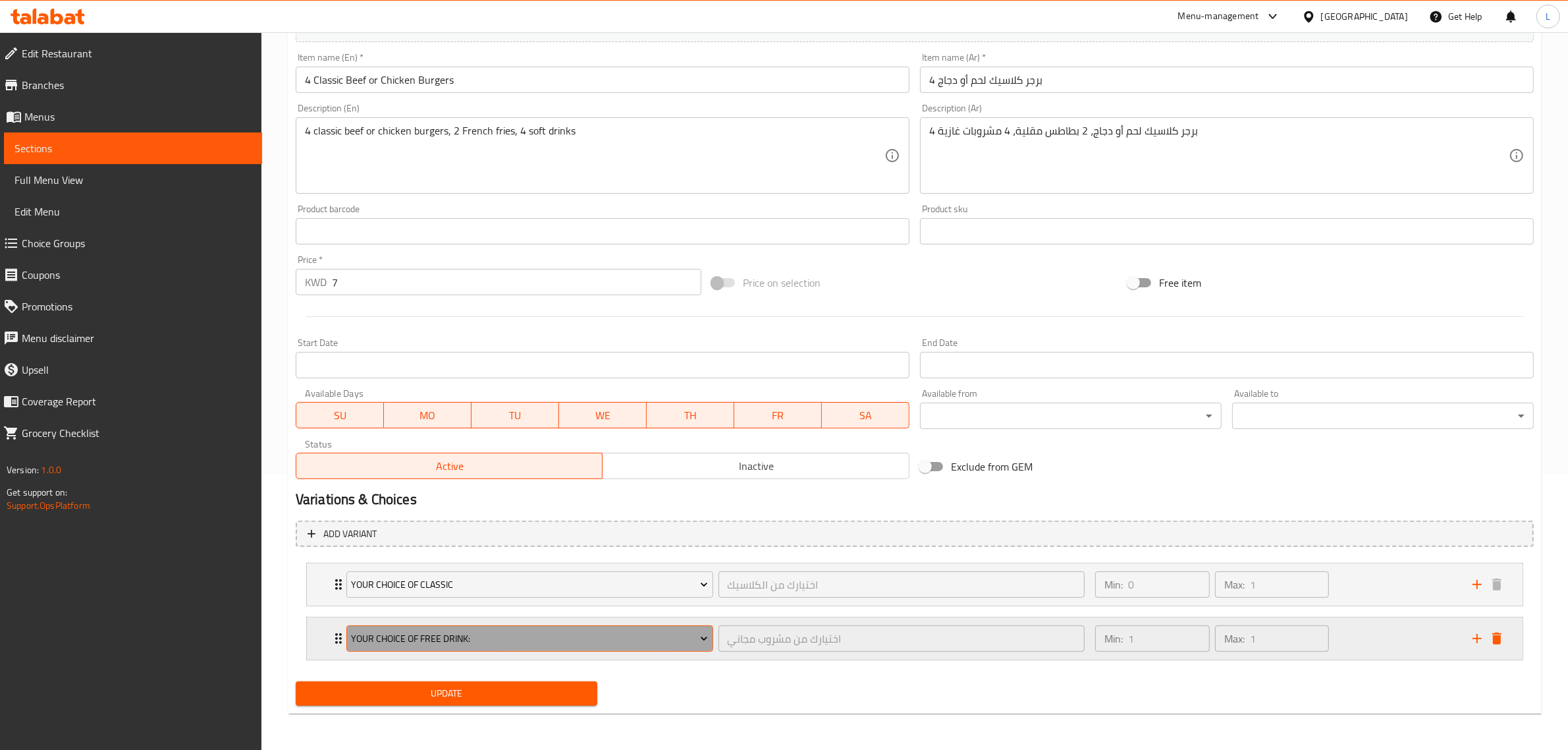
click at [701, 645] on span "Your Choice Of Free Drink:" at bounding box center [529, 638] width 357 height 16
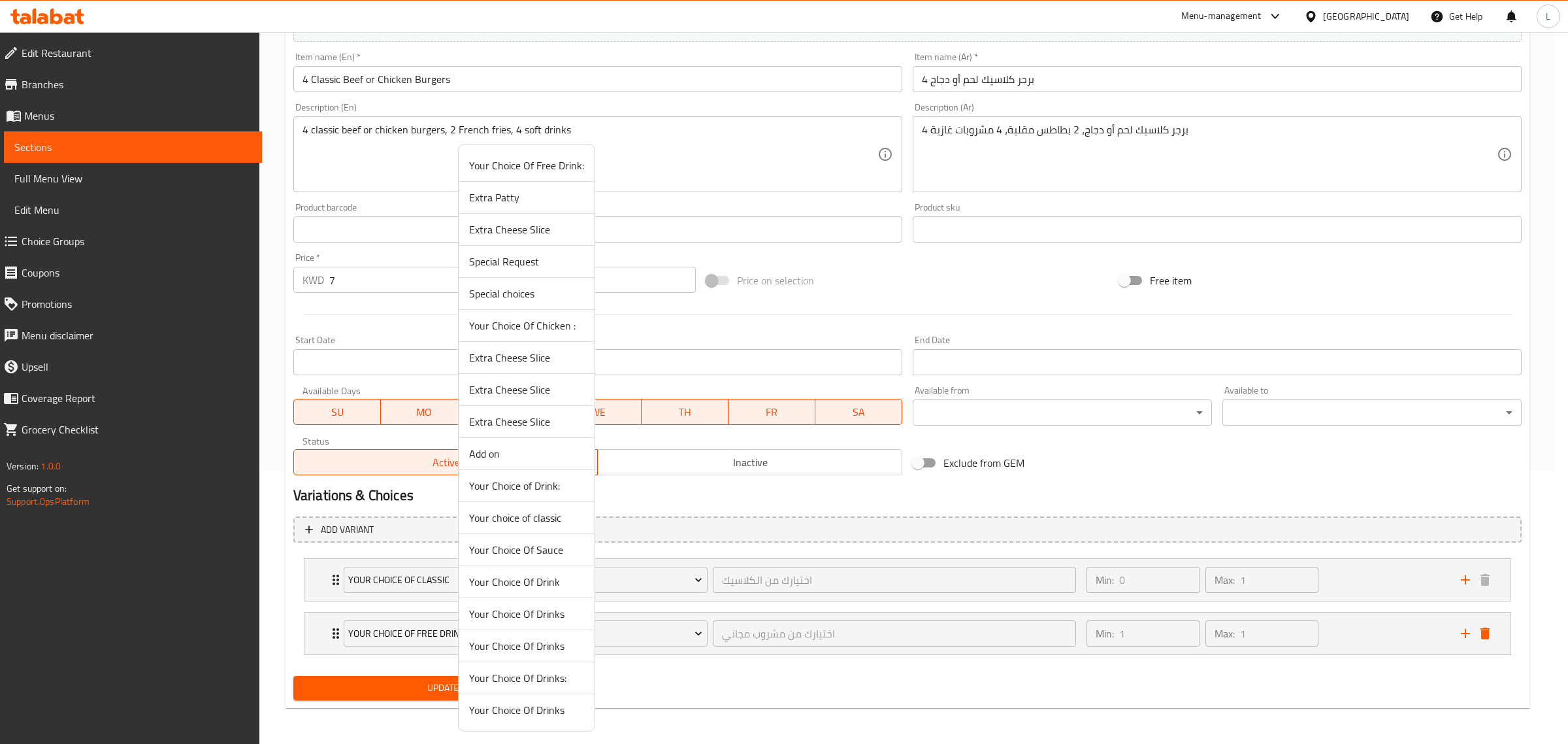
click at [536, 723] on li "Your Choice Of Drinks" at bounding box center [526, 709] width 136 height 31
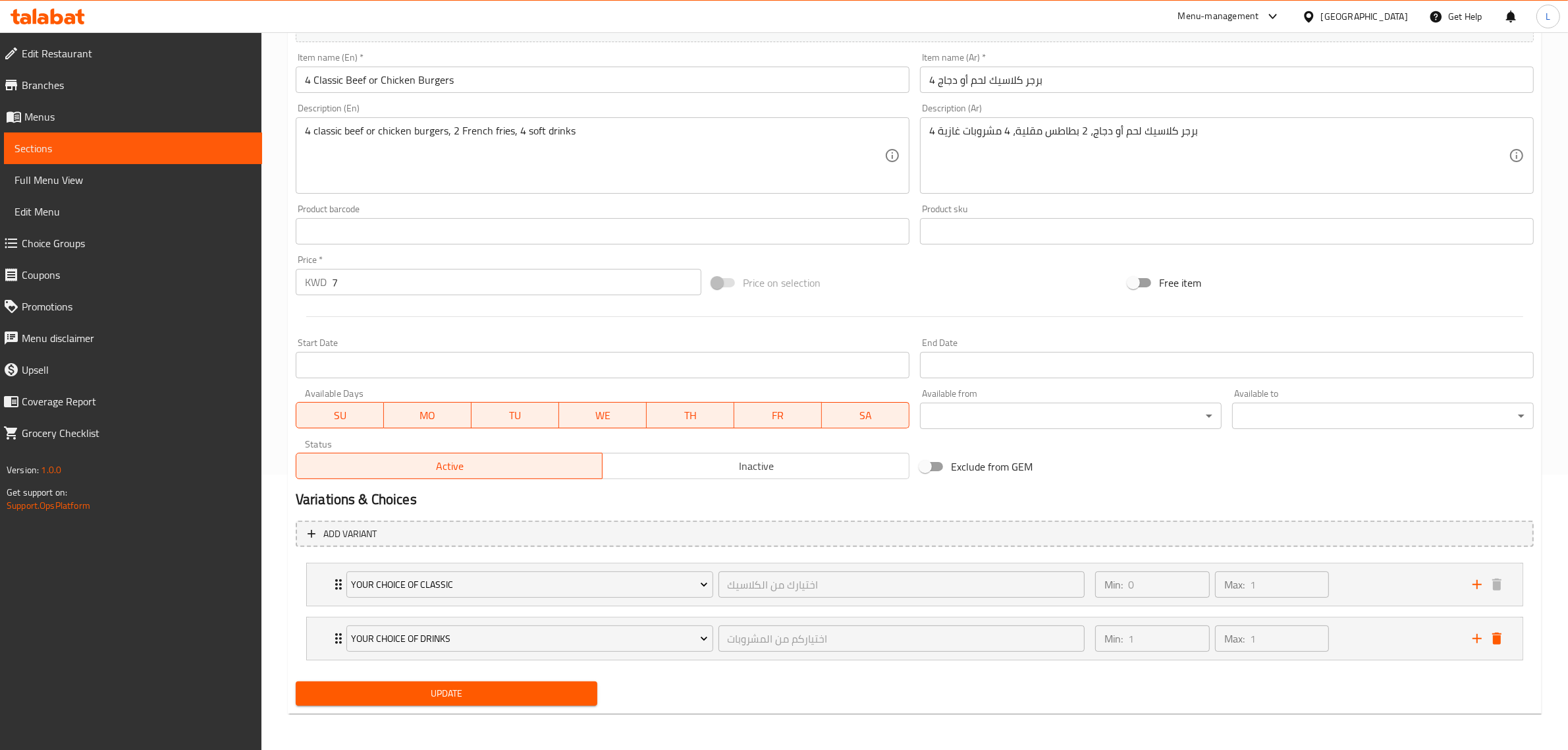
click at [539, 726] on div "Home / Restaurants management / Menus / Sections / item / update Better Togethe…" at bounding box center [915, 253] width 1307 height 993
click at [1480, 633] on icon "add" at bounding box center [1477, 637] width 15 height 15
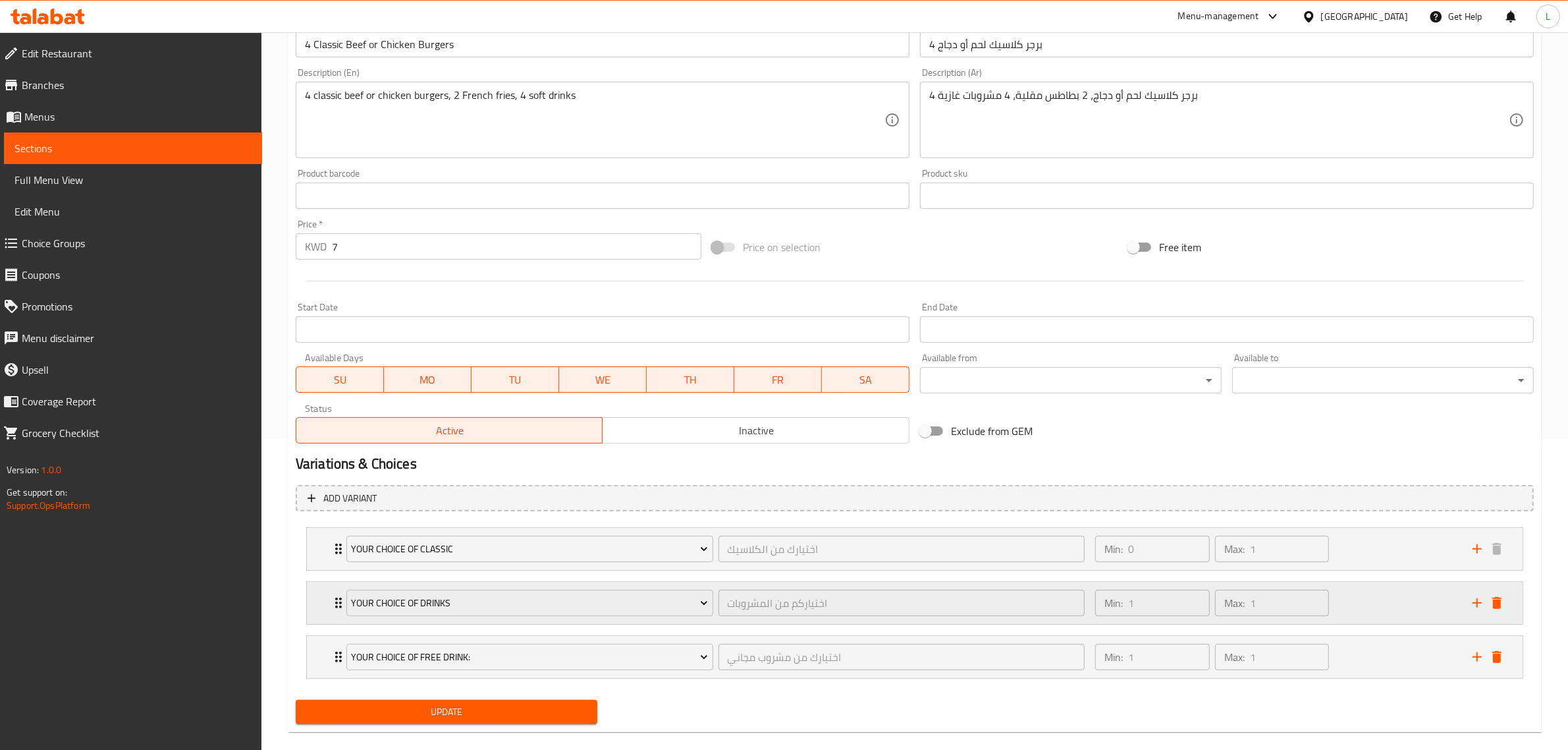
scroll to position [330, 0]
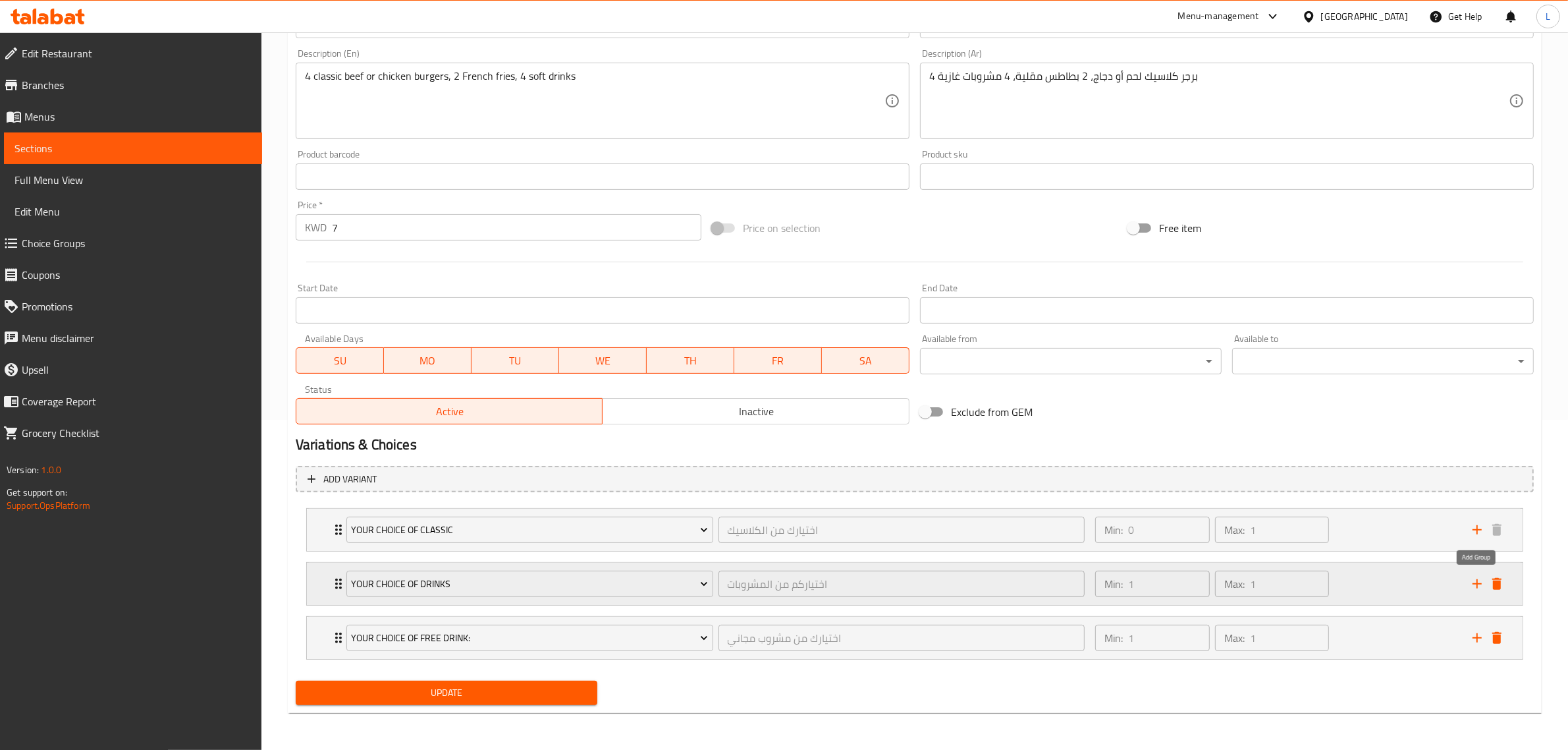
click at [1472, 586] on icon "add" at bounding box center [1477, 583] width 15 height 15
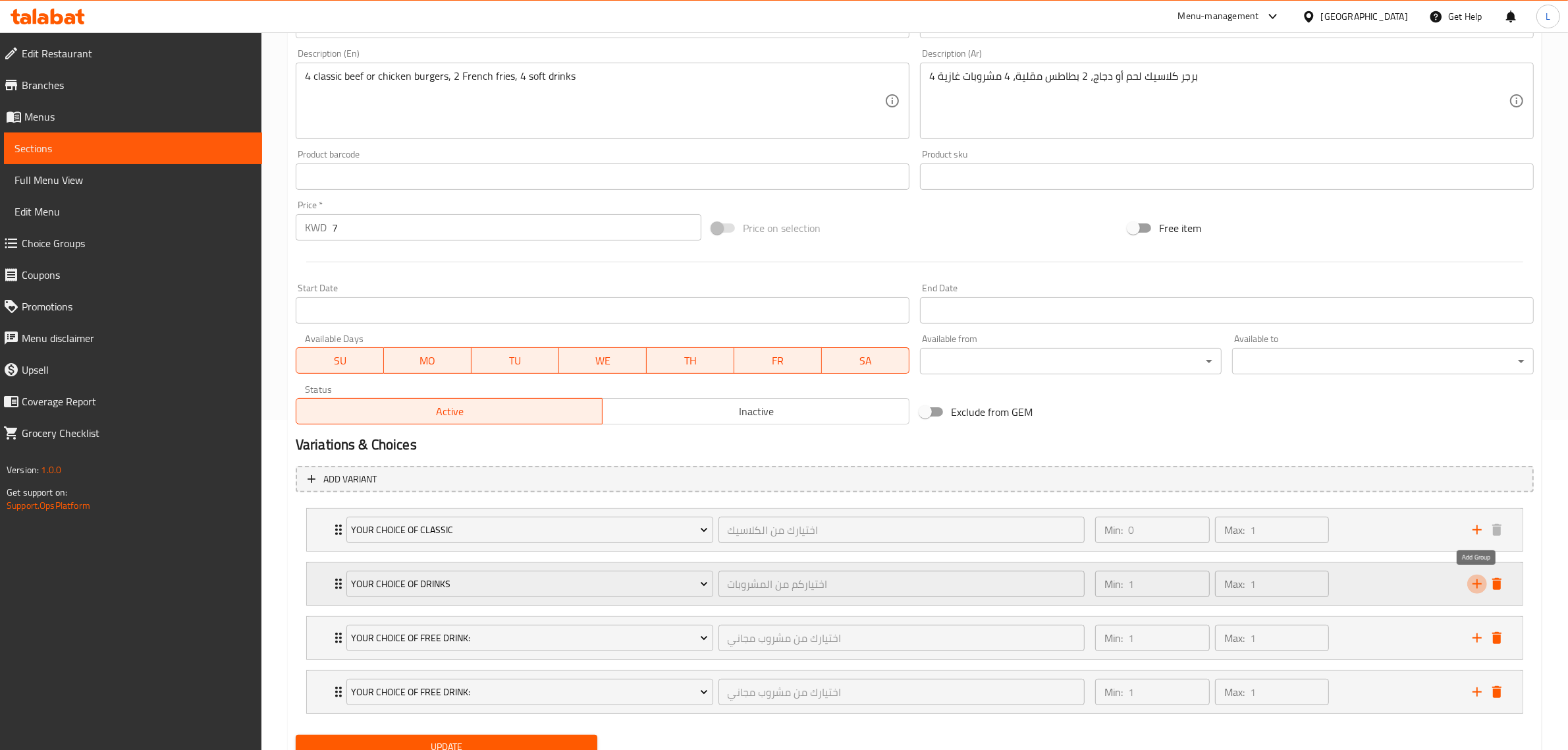
click at [1472, 586] on icon "add" at bounding box center [1477, 583] width 15 height 15
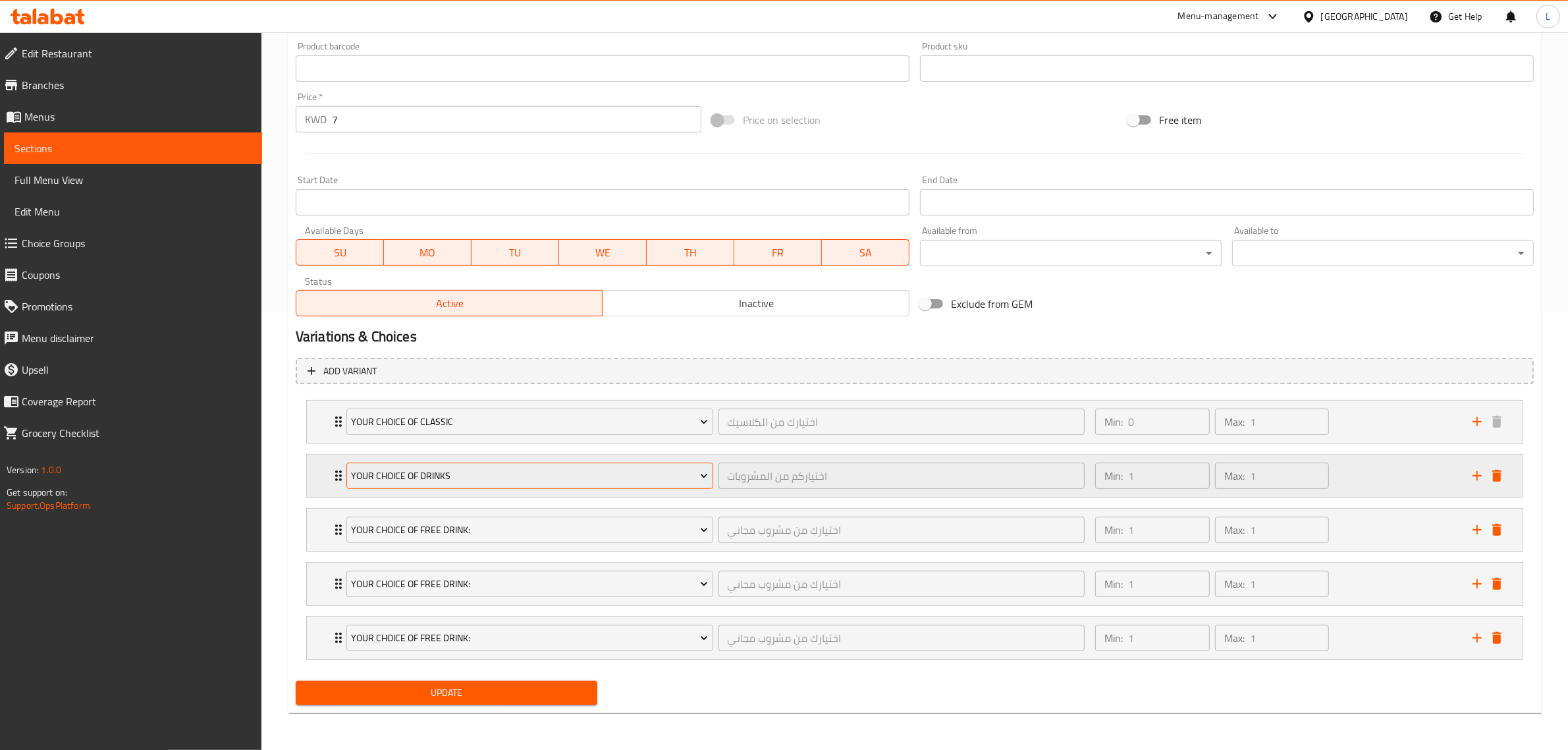
scroll to position [439, 0]
click at [637, 552] on li "Your Choice Of Free Drink: اختيارك من مشروب مجاني ​ Min: 1 ​ Max: 1 ​ Coca Cola…" at bounding box center [915, 529] width 1238 height 54
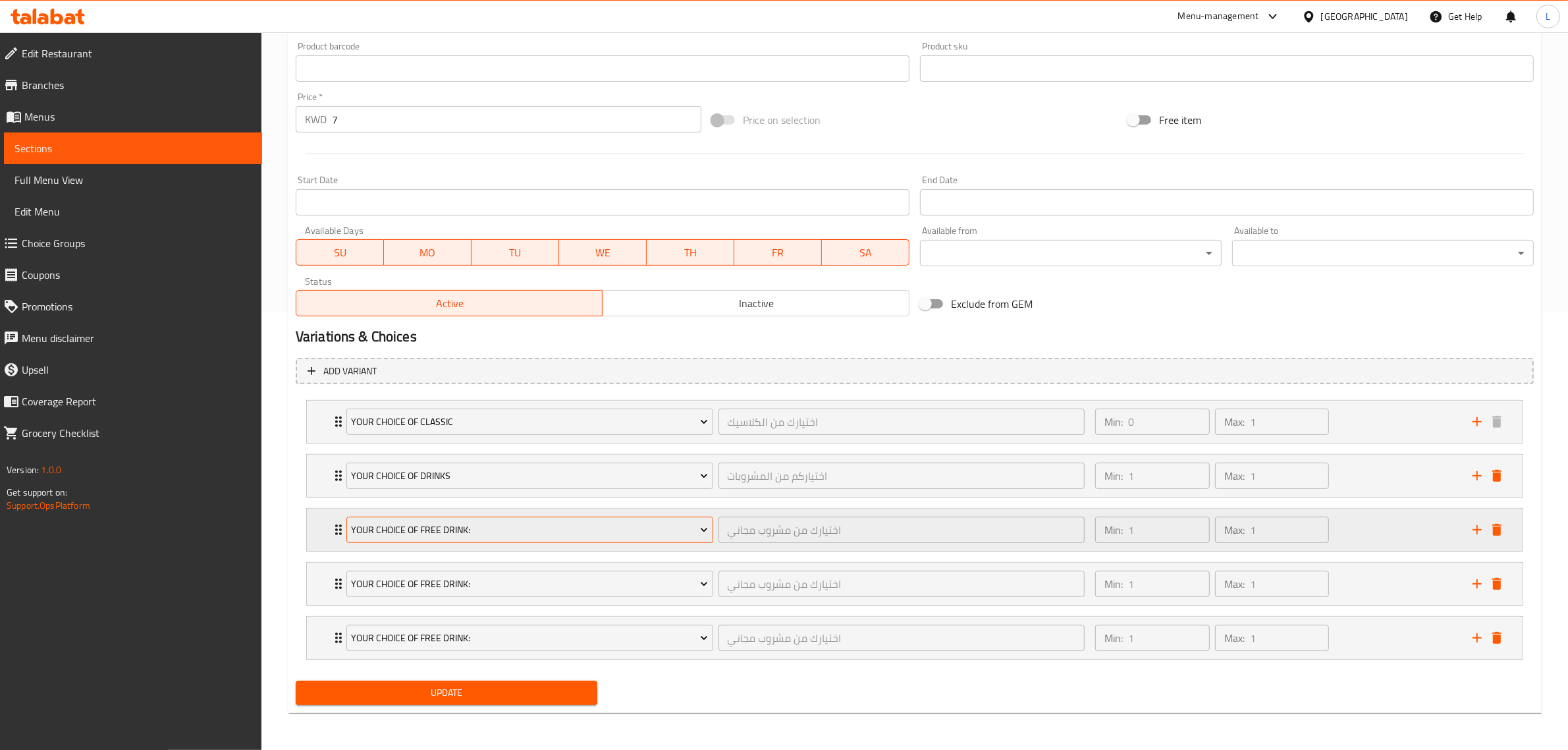
click at [634, 539] on button "Your Choice Of Free Drink:" at bounding box center [529, 529] width 367 height 26
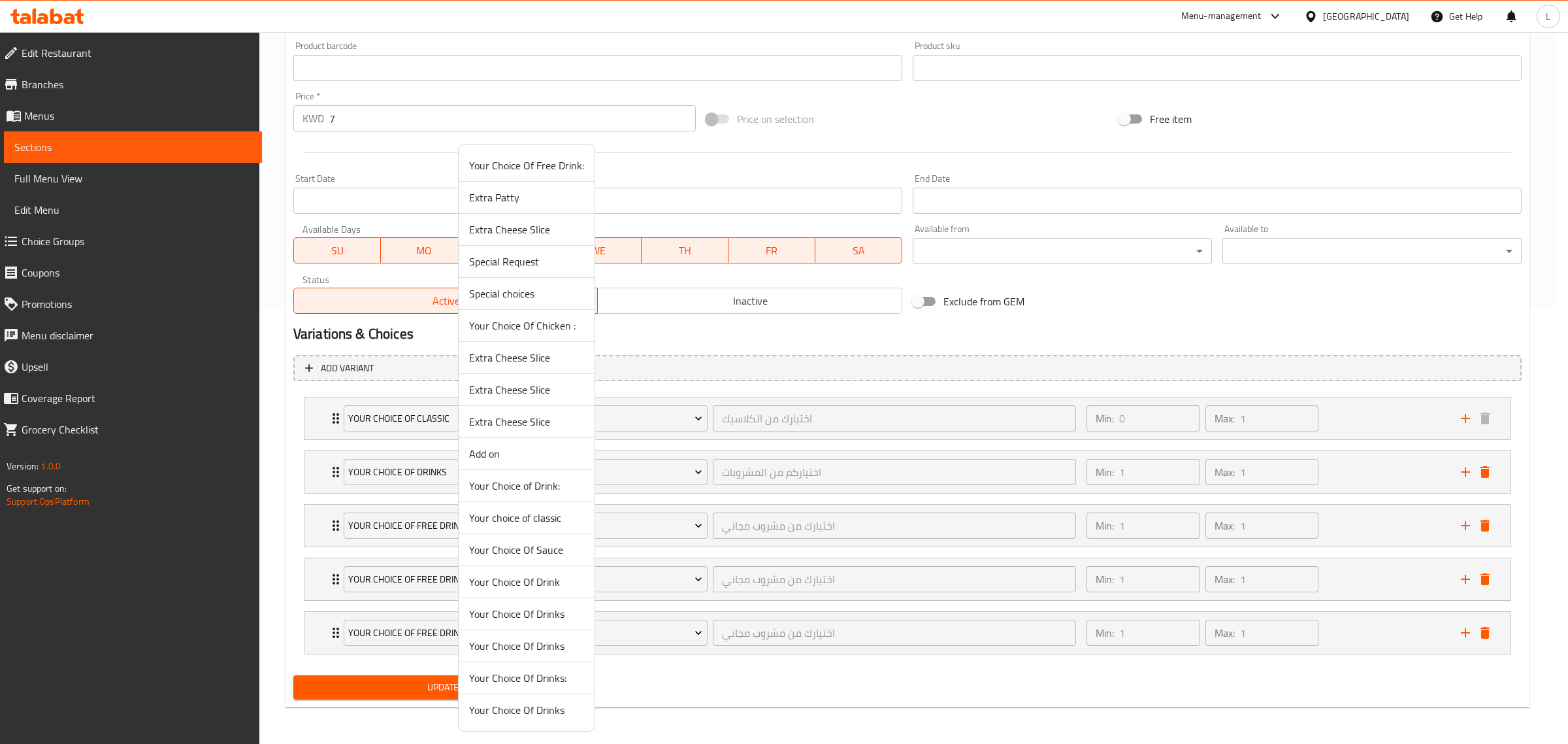
click at [538, 680] on span "Your Choice Of Drinks:" at bounding box center [526, 677] width 115 height 15
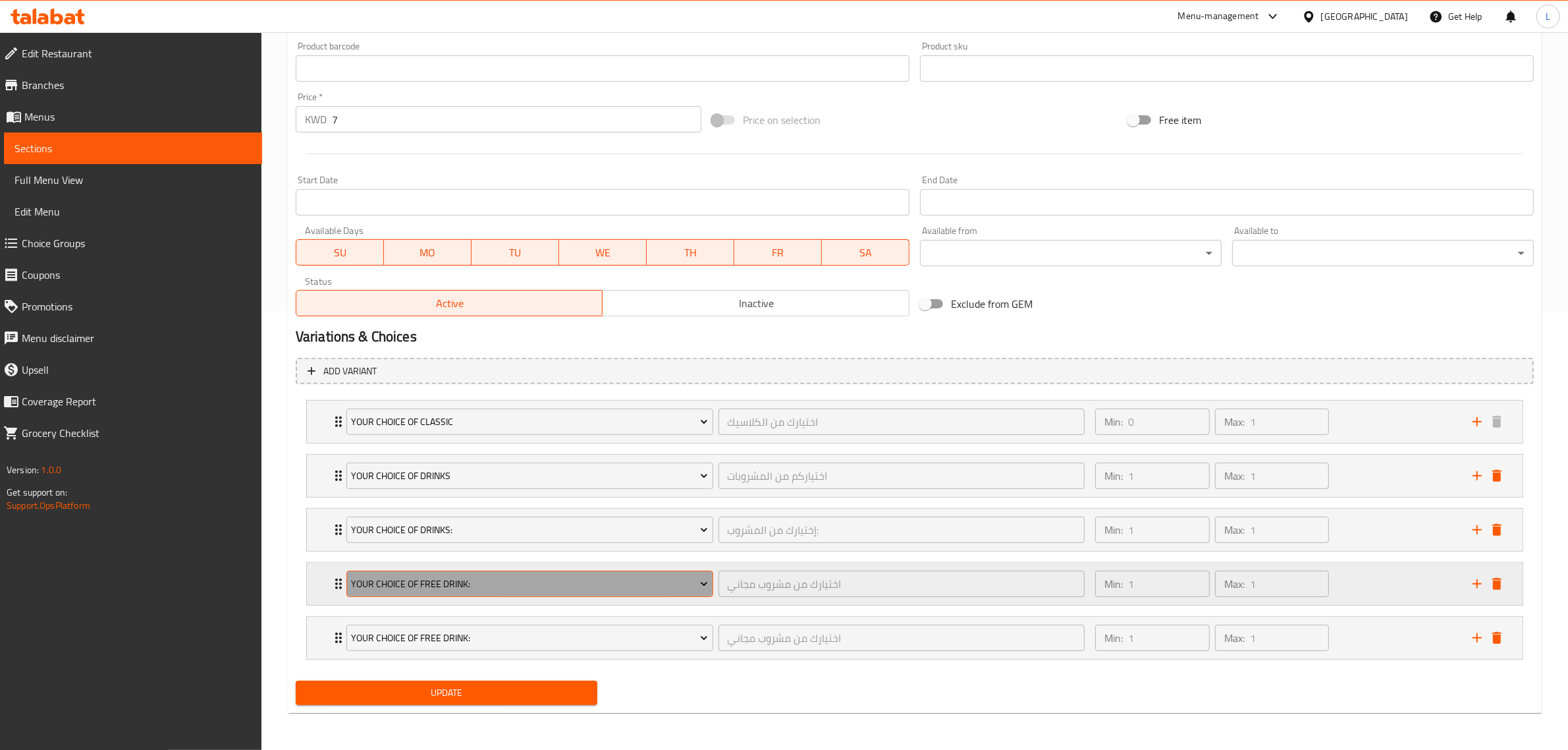
click at [503, 581] on span "Your Choice Of Free Drink:" at bounding box center [529, 584] width 357 height 16
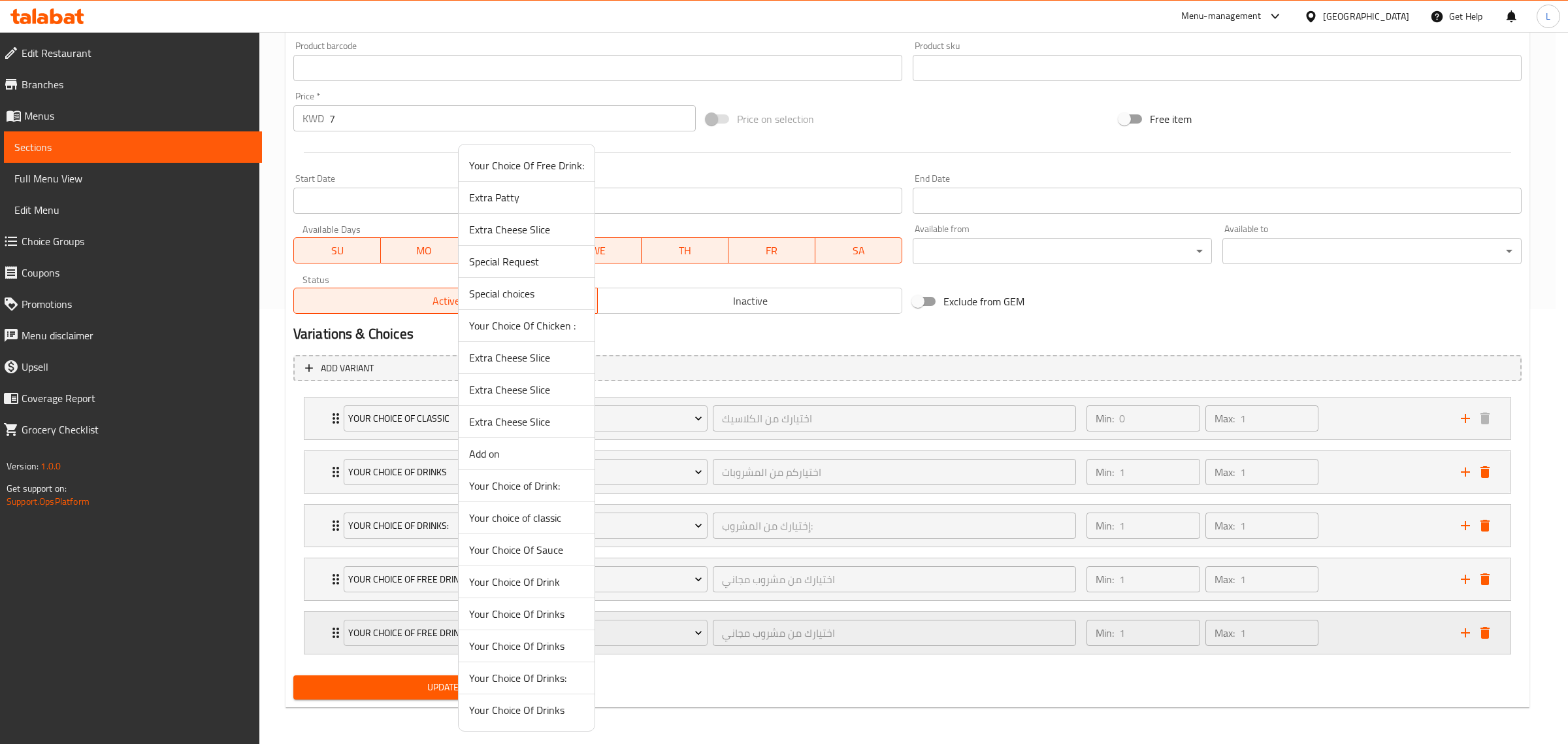
click at [536, 647] on span "Your Choice Of Drinks" at bounding box center [526, 645] width 115 height 15
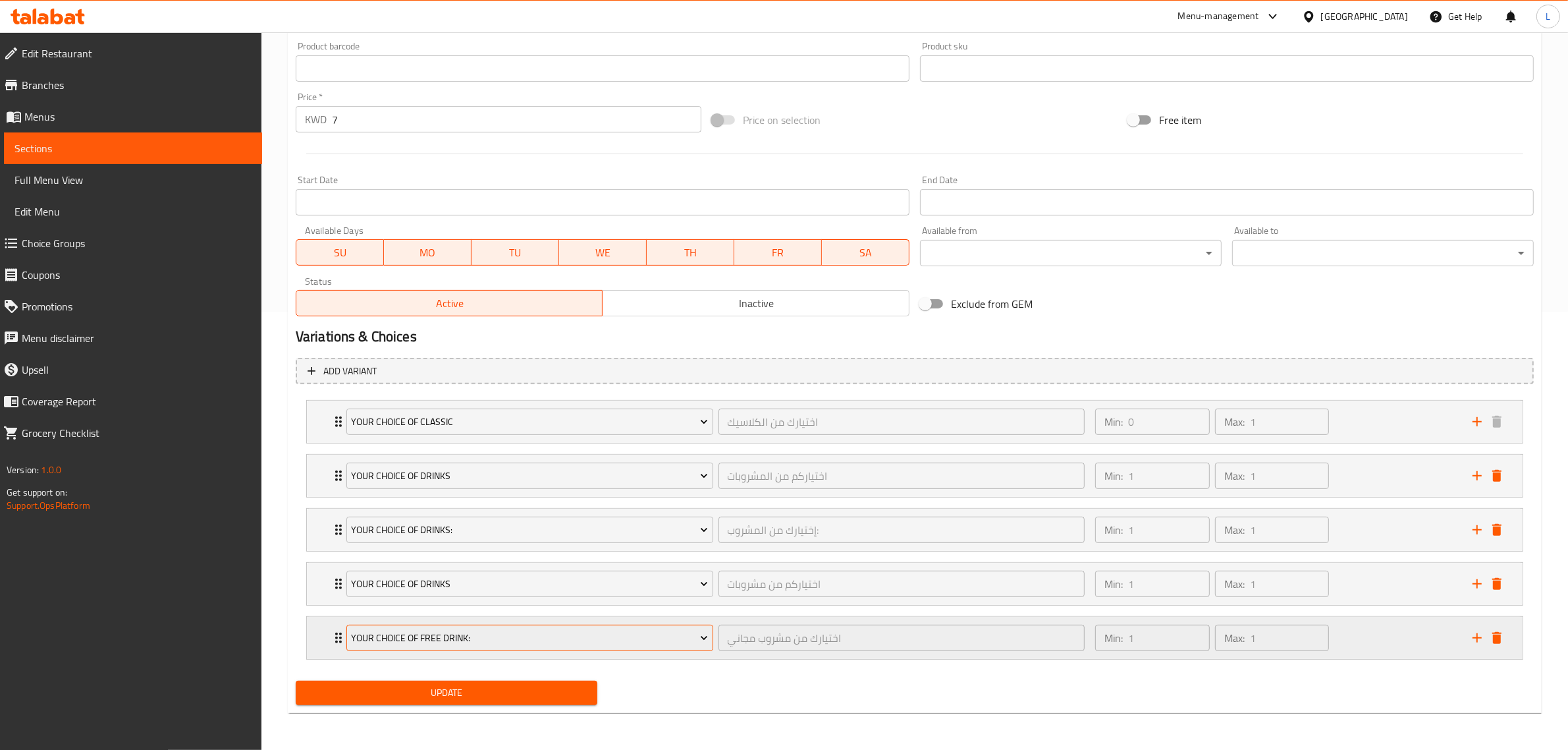
click at [538, 648] on button "Your Choice Of Free Drink:" at bounding box center [529, 637] width 367 height 26
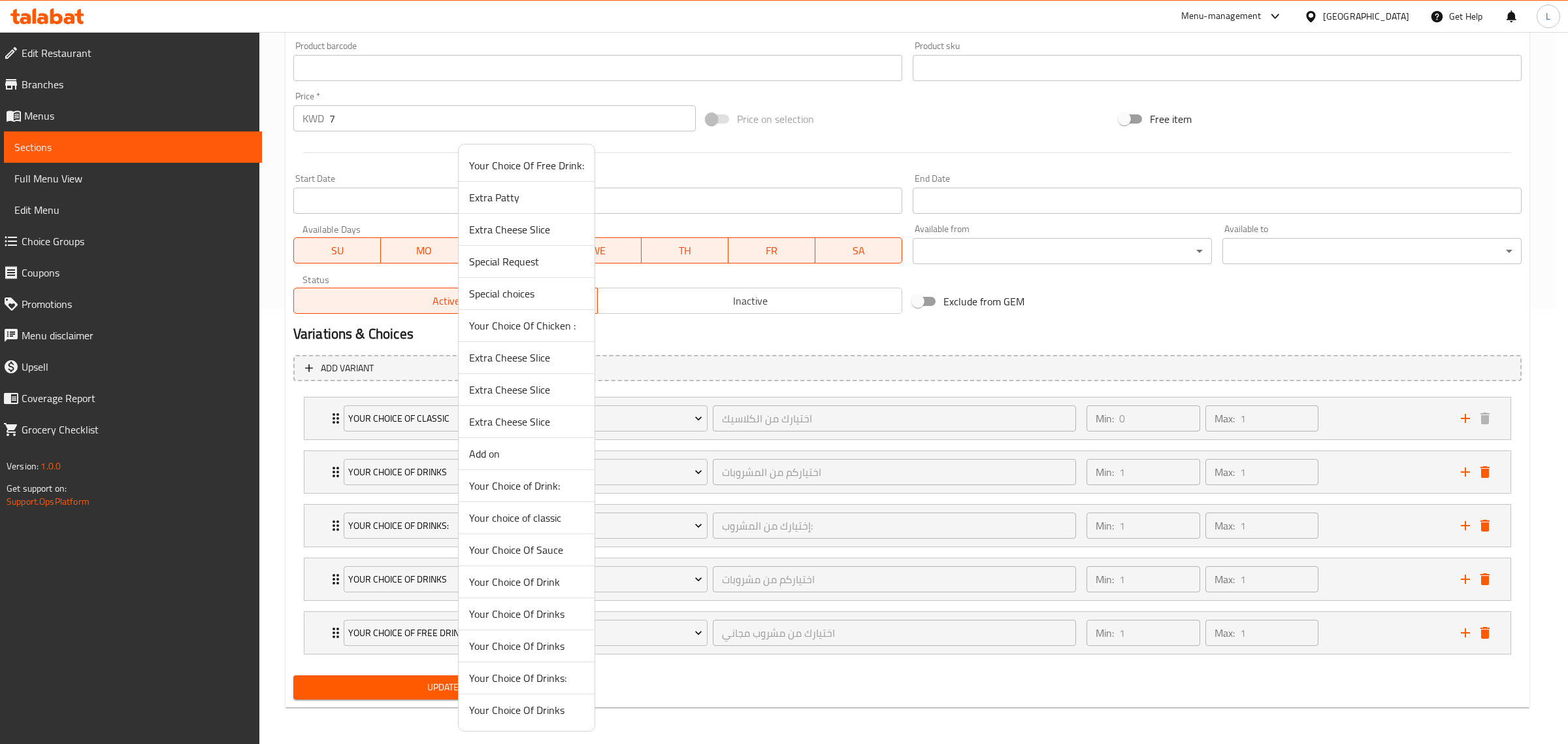
click at [548, 613] on span "Your Choice Of Drinks" at bounding box center [526, 613] width 115 height 15
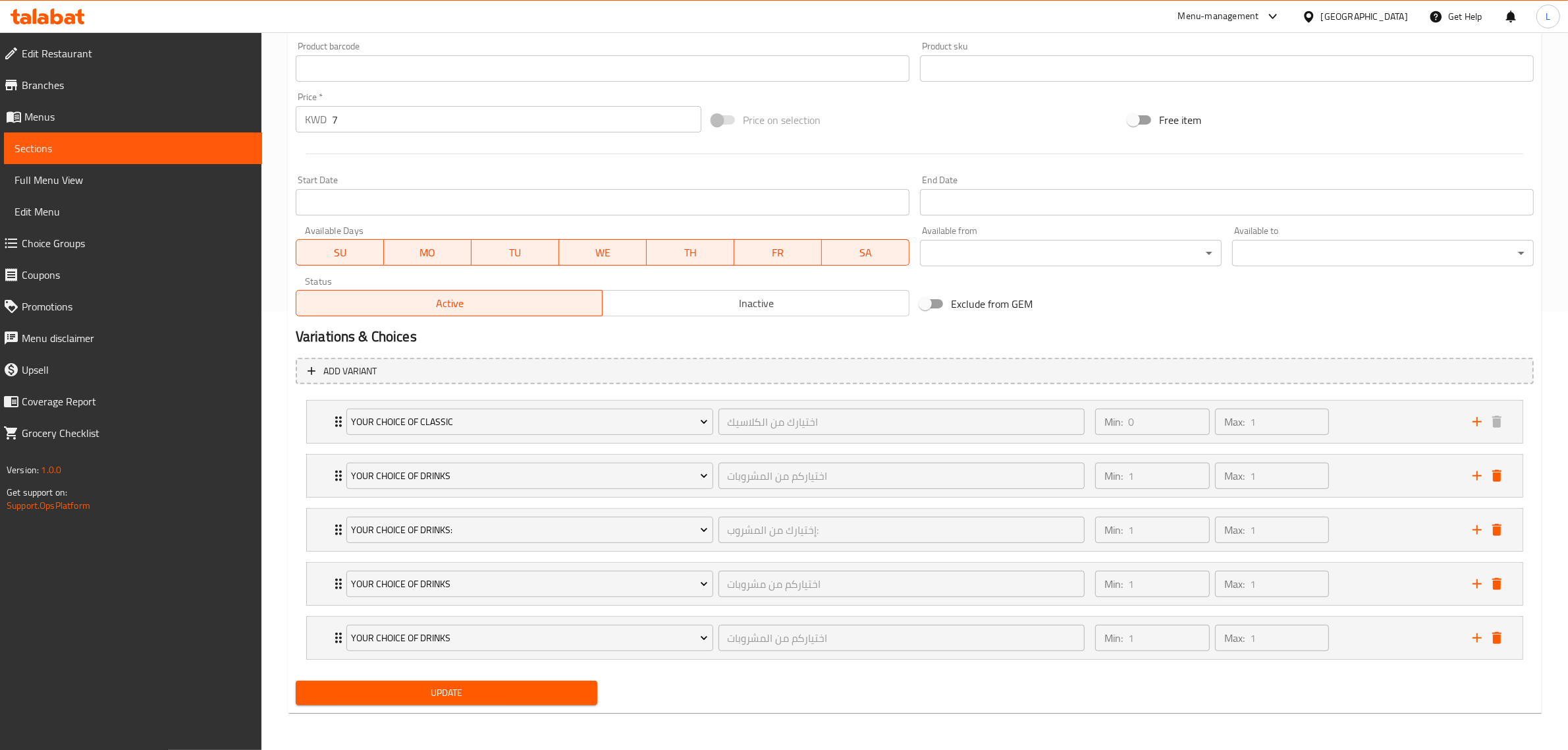
click at [508, 692] on span "Update" at bounding box center [447, 692] width 281 height 16
drag, startPoint x: 332, startPoint y: 420, endPoint x: 337, endPoint y: 659, distance: 239.1
click at [337, 659] on div "Your choice of classic اختيارك من الكلاسيك ​ Min: 0 ​ Max: 1 ​ 4 Classic burger…" at bounding box center [915, 529] width 1238 height 271
click at [441, 697] on span "Update" at bounding box center [447, 692] width 281 height 16
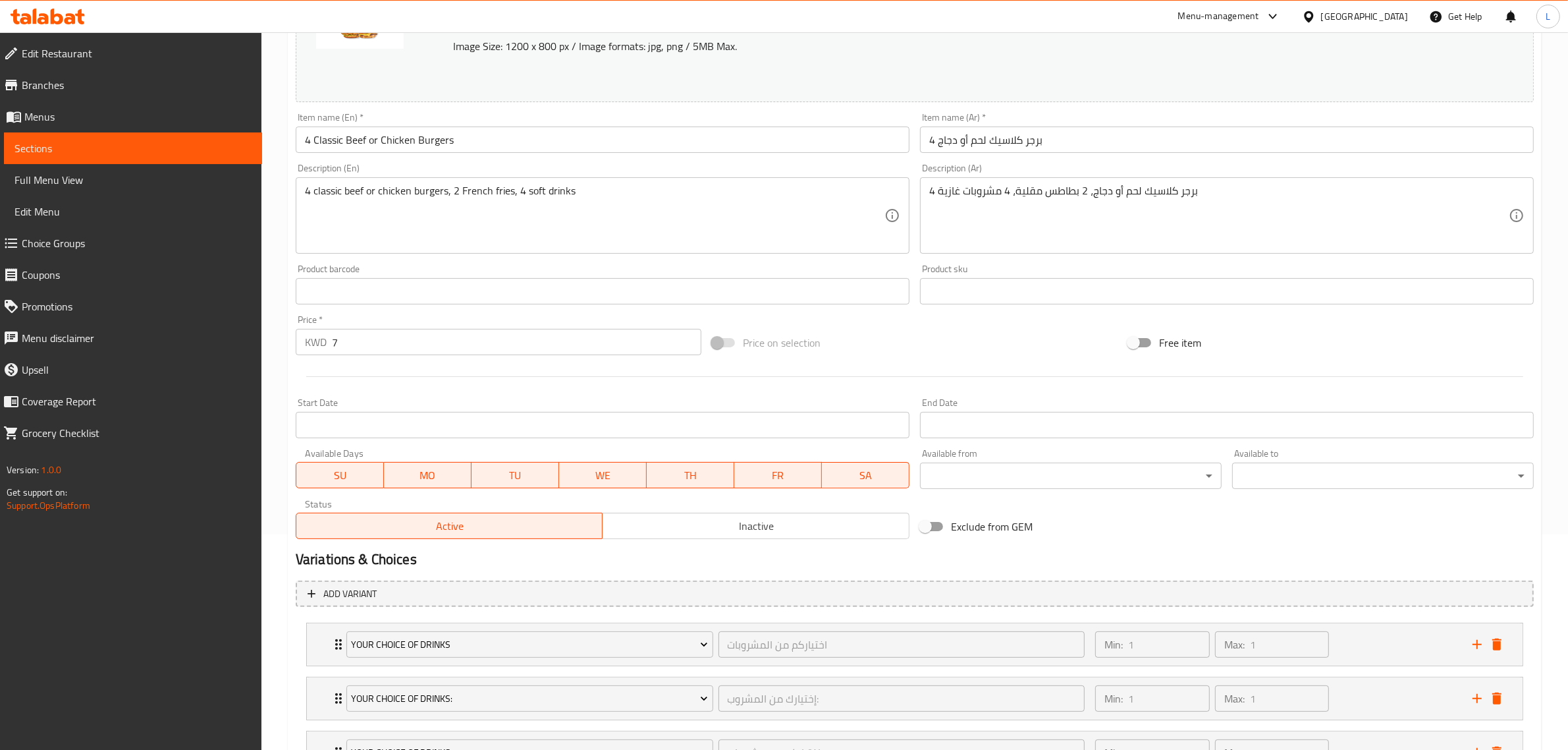
scroll to position [0, 0]
